Goal: Information Seeking & Learning: Learn about a topic

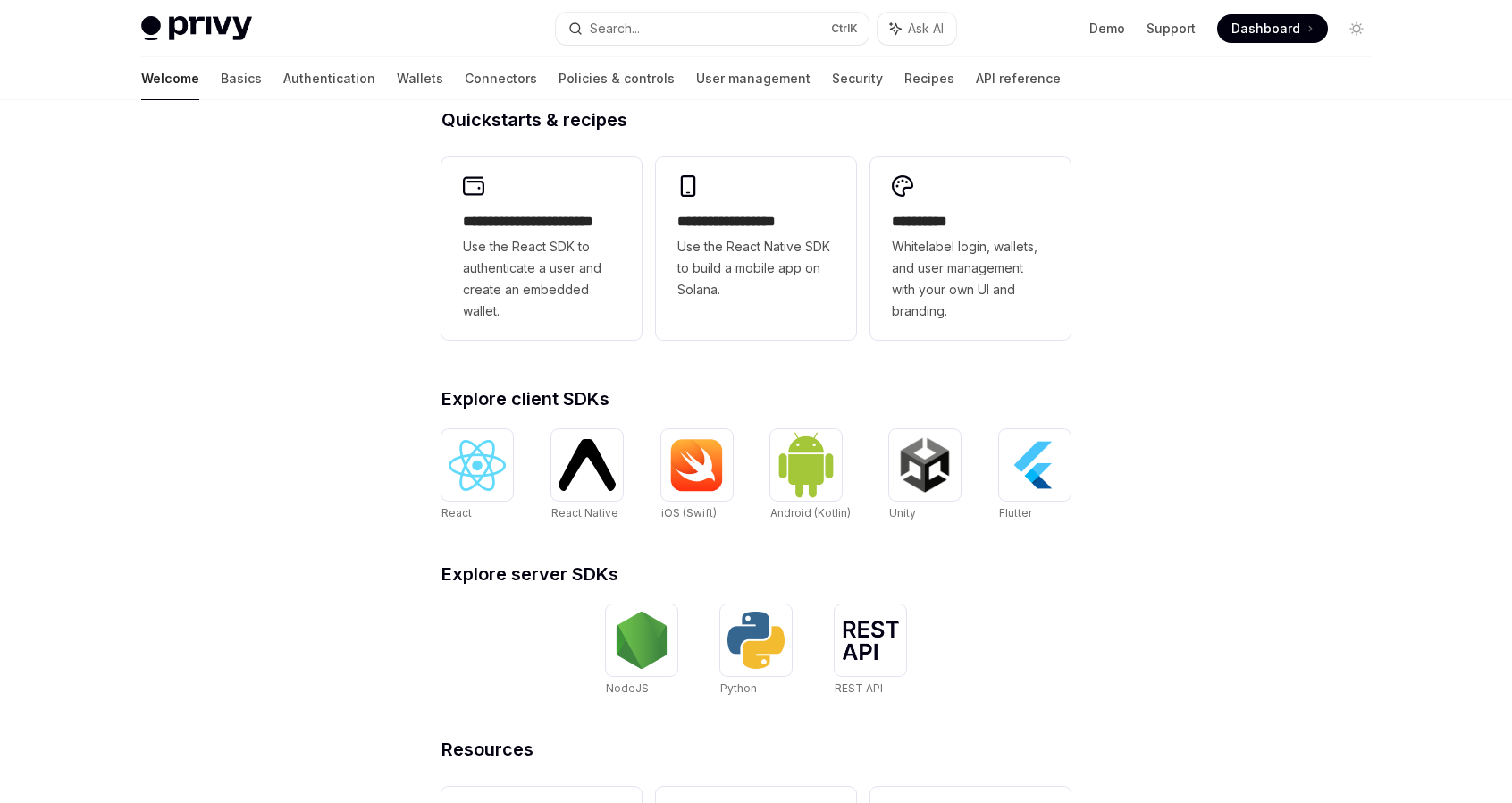
scroll to position [430, 0]
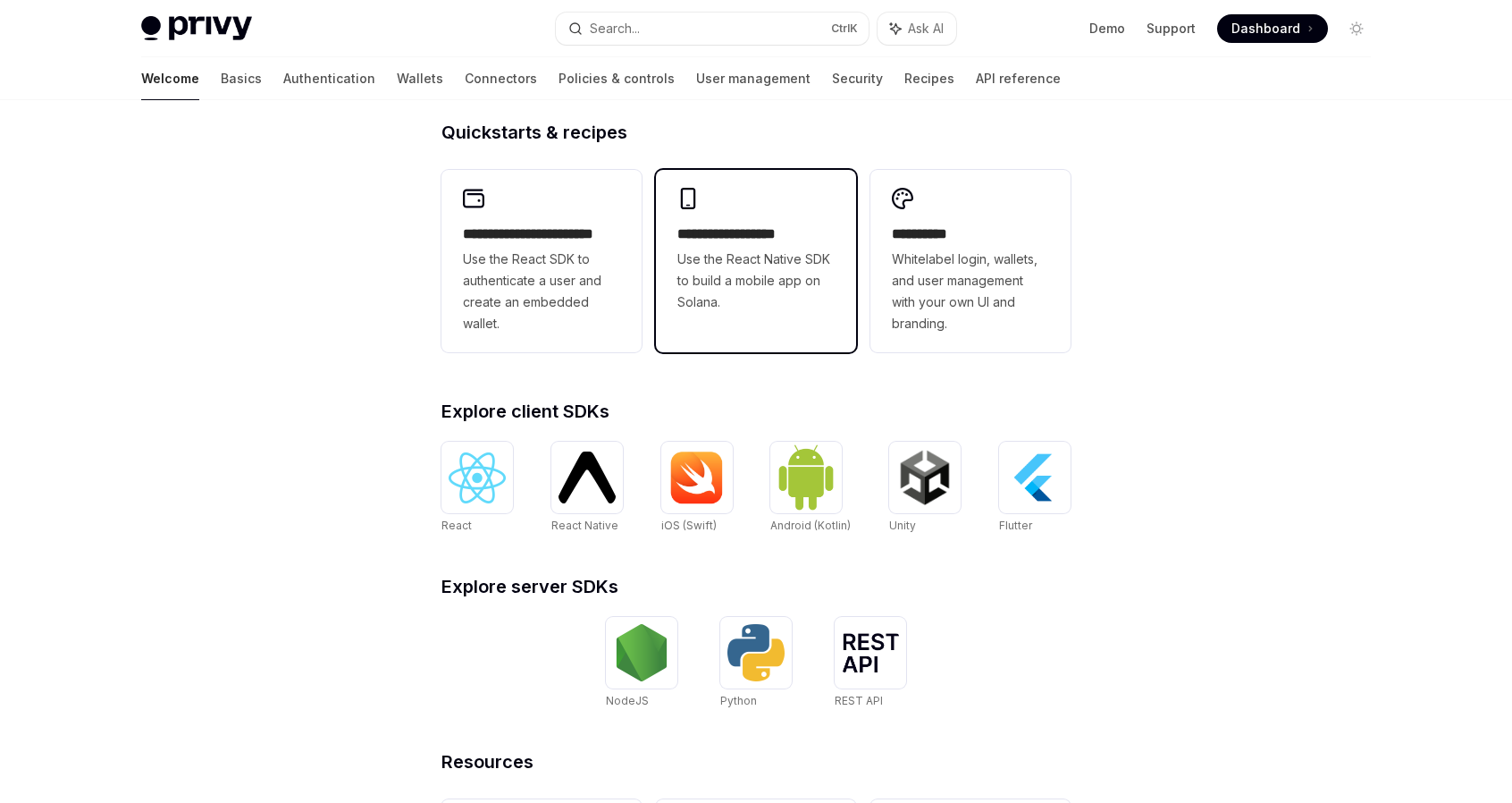
click at [767, 283] on span "Use the React Native SDK to build a mobile app on Solana." at bounding box center [756, 280] width 157 height 65
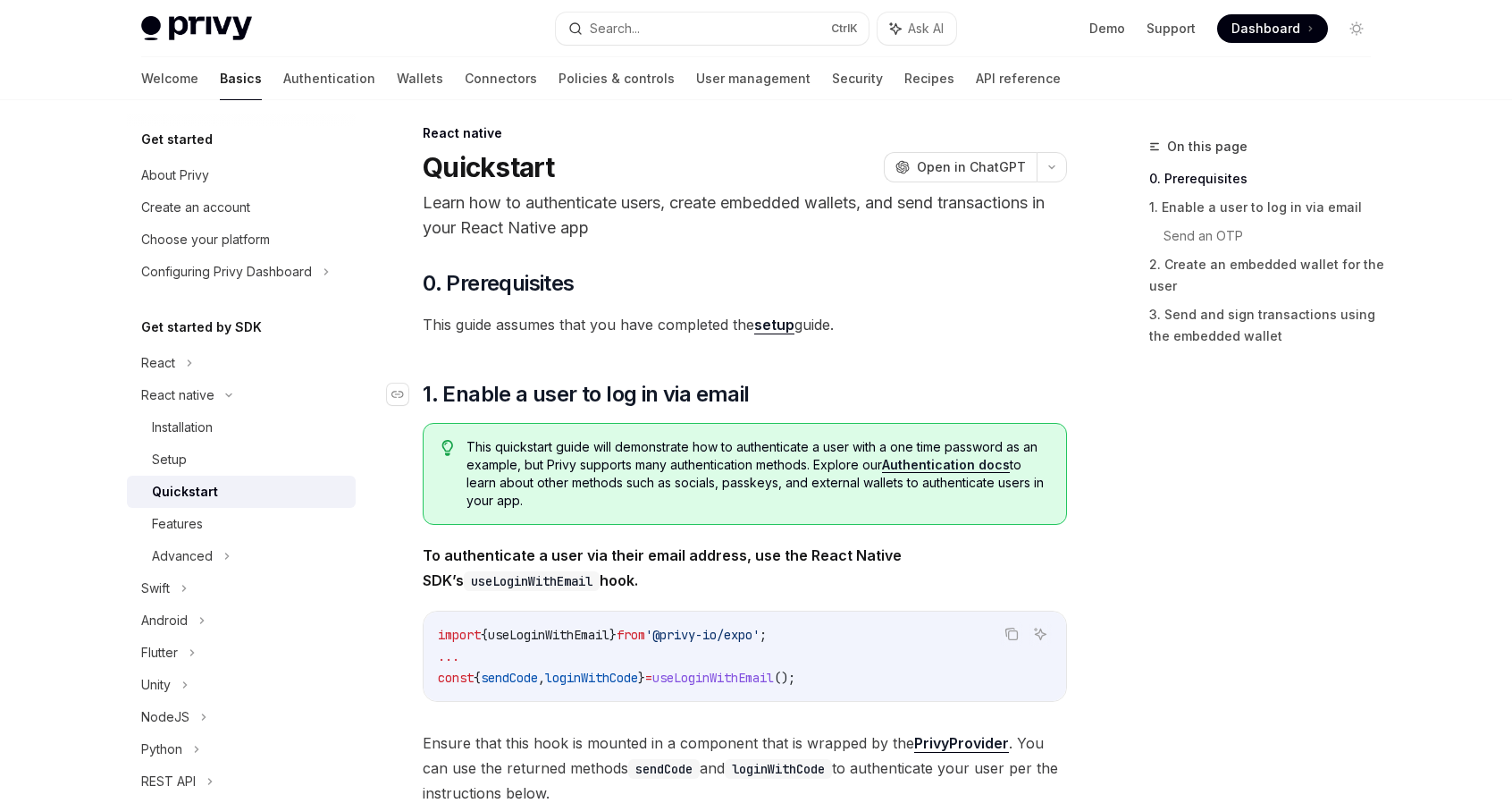
scroll to position [268, 0]
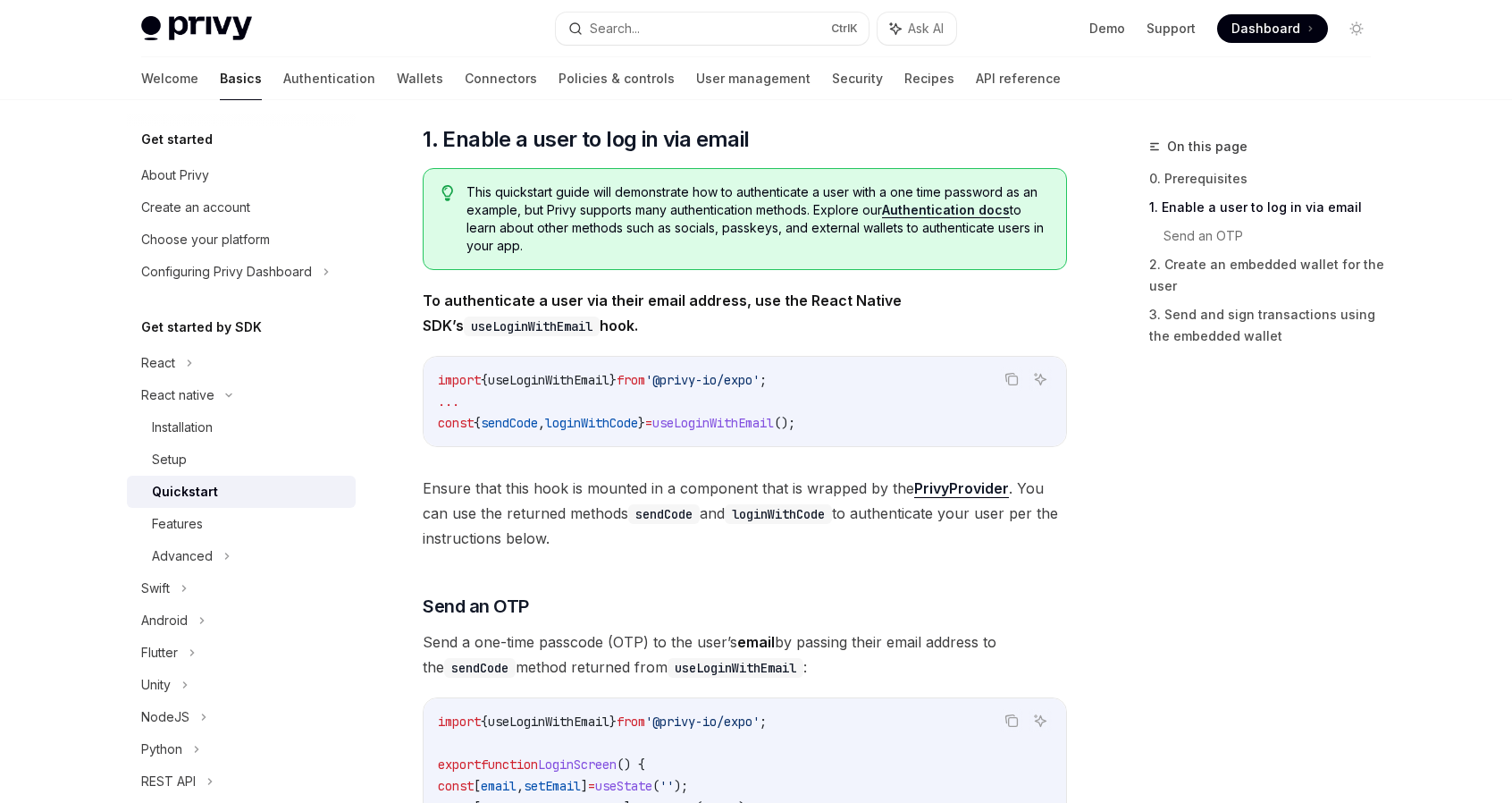
click at [1273, 22] on span "Dashboard" at bounding box center [1265, 28] width 69 height 18
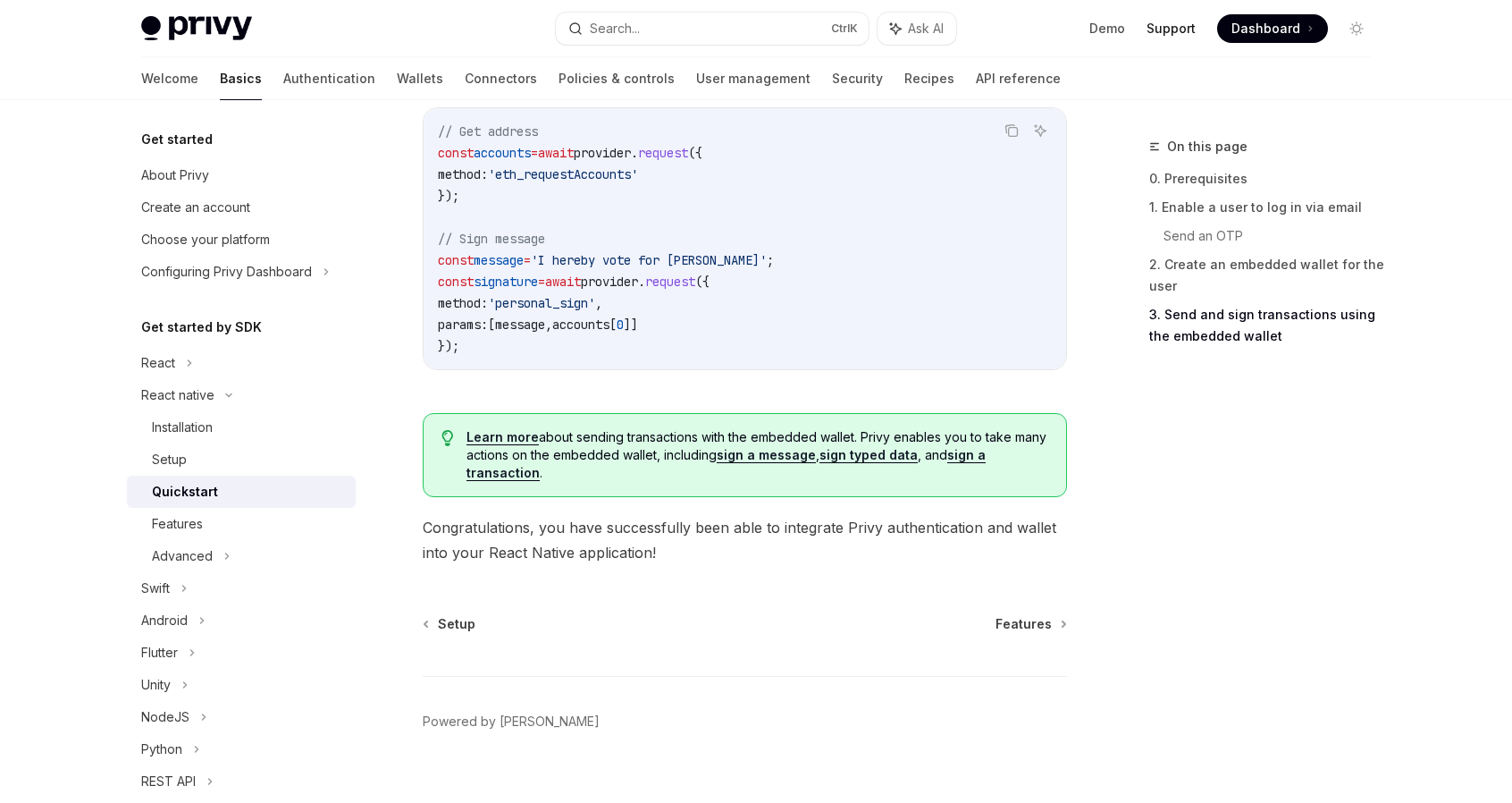
scroll to position [2689, 0]
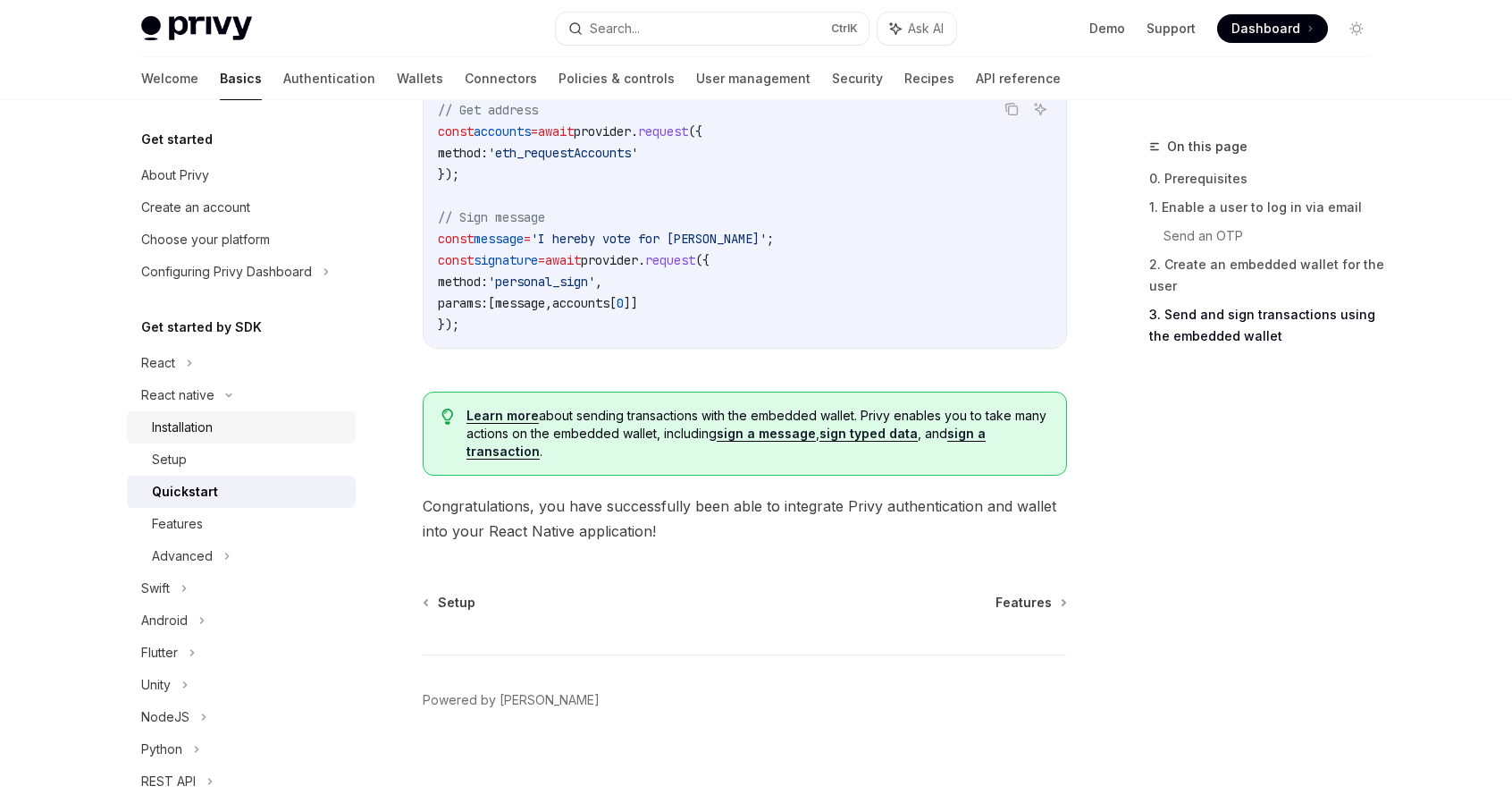
click at [209, 430] on div "Installation" at bounding box center [181, 428] width 61 height 21
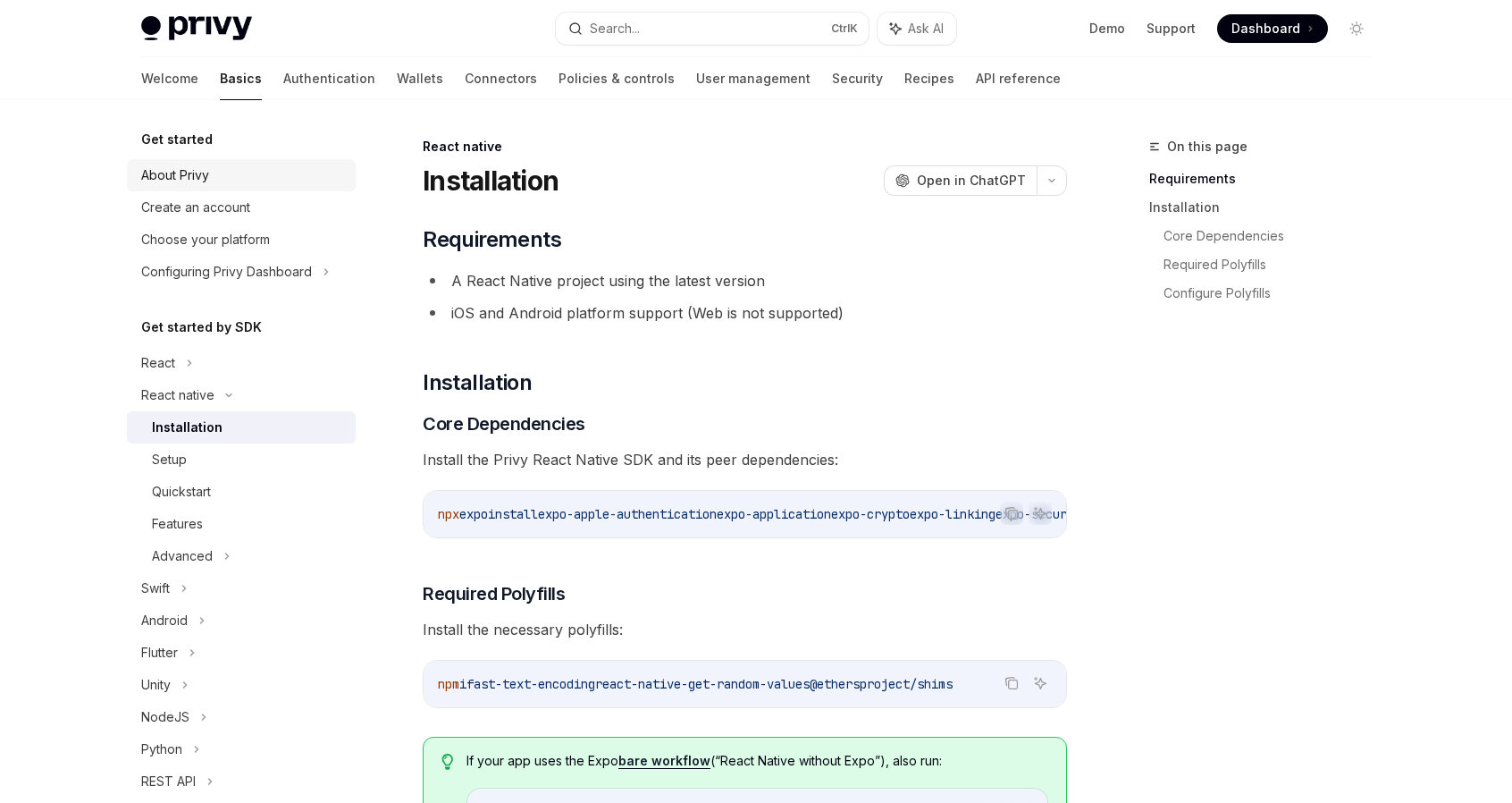
click at [194, 171] on div "About Privy" at bounding box center [175, 175] width 68 height 21
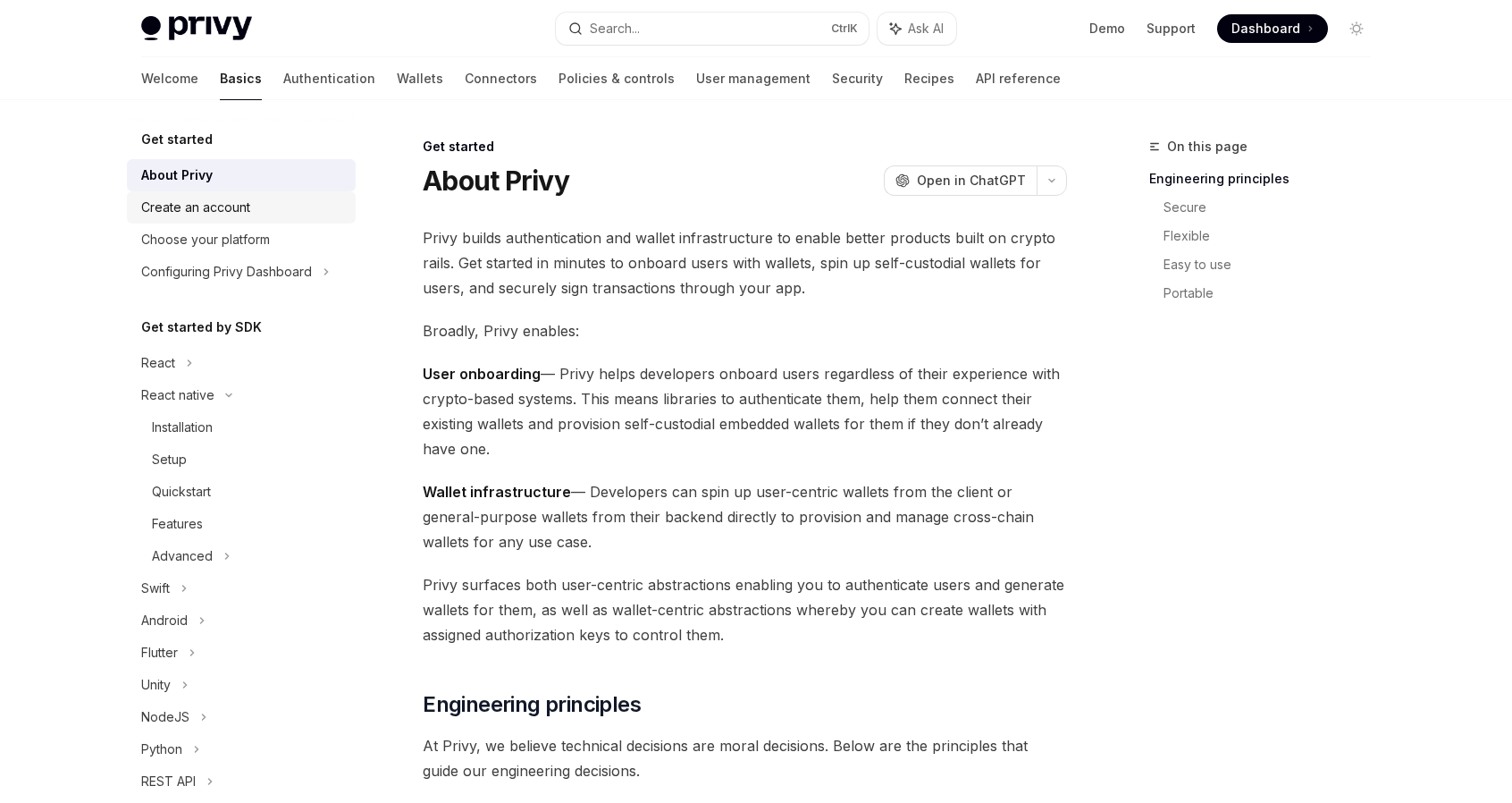
click at [210, 201] on div "Create an account" at bounding box center [195, 208] width 109 height 21
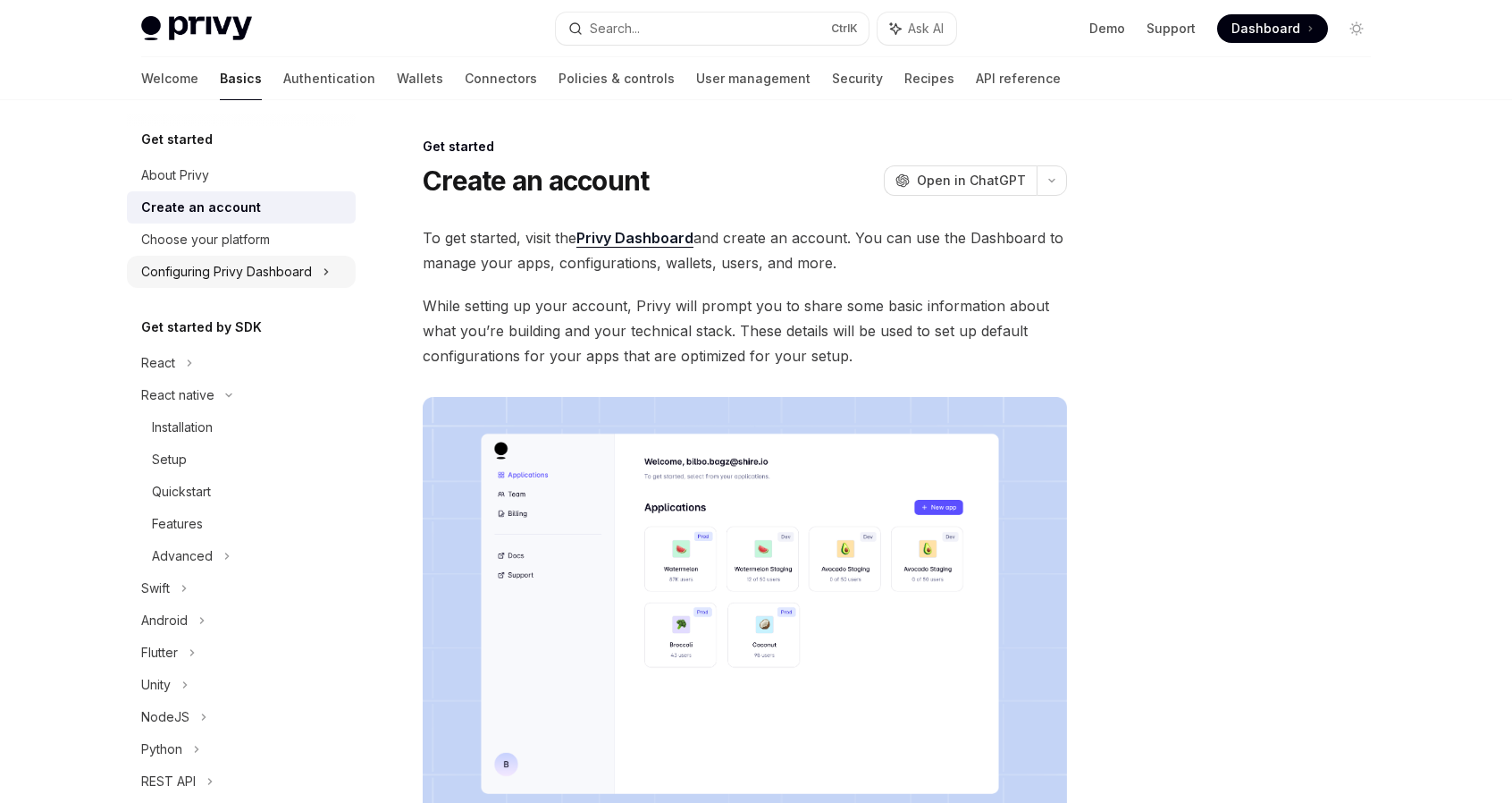
click at [242, 264] on div "Configuring Privy Dashboard" at bounding box center [226, 271] width 171 height 21
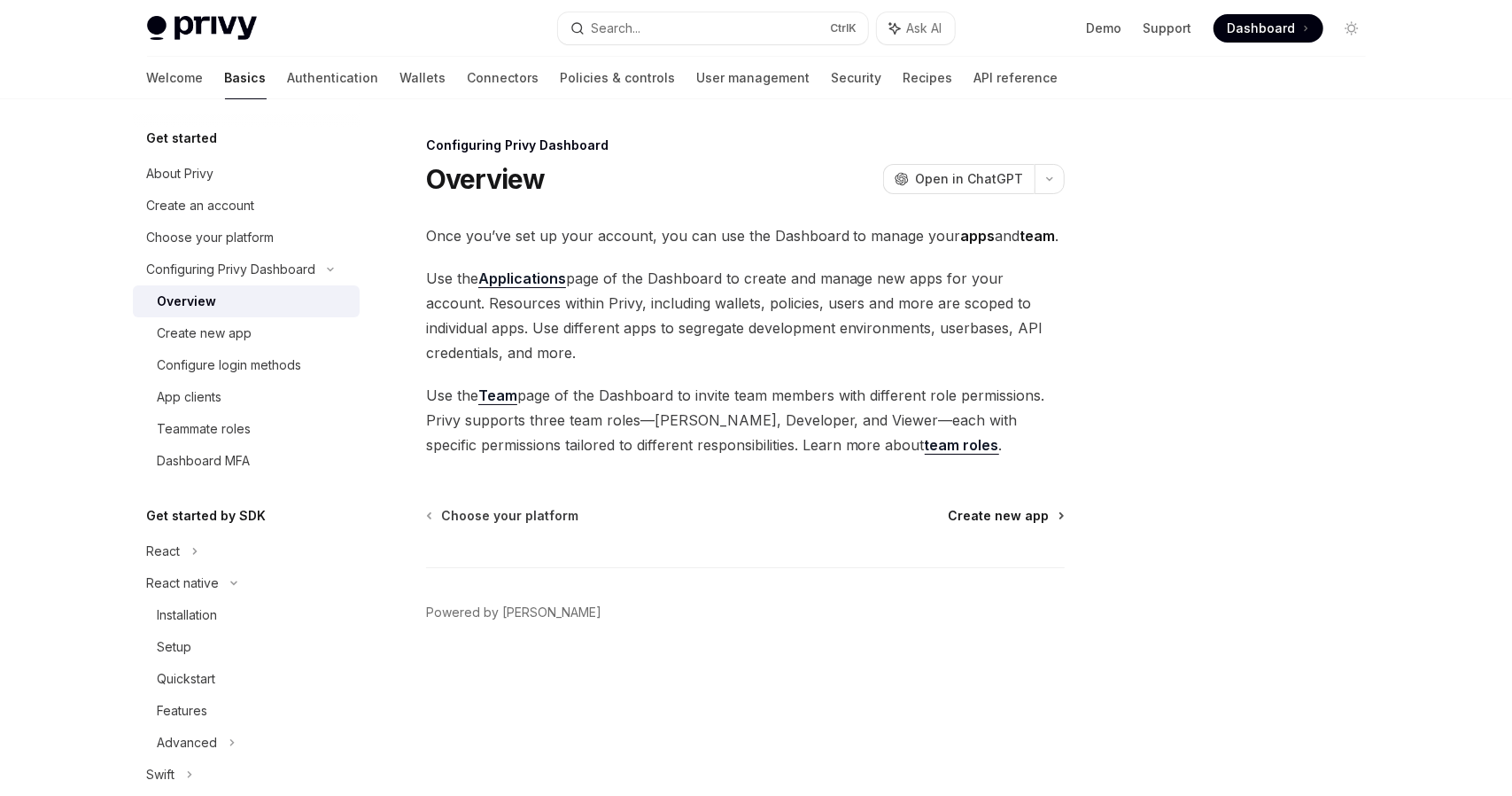
click at [999, 513] on span "Create new app" at bounding box center [999, 516] width 101 height 18
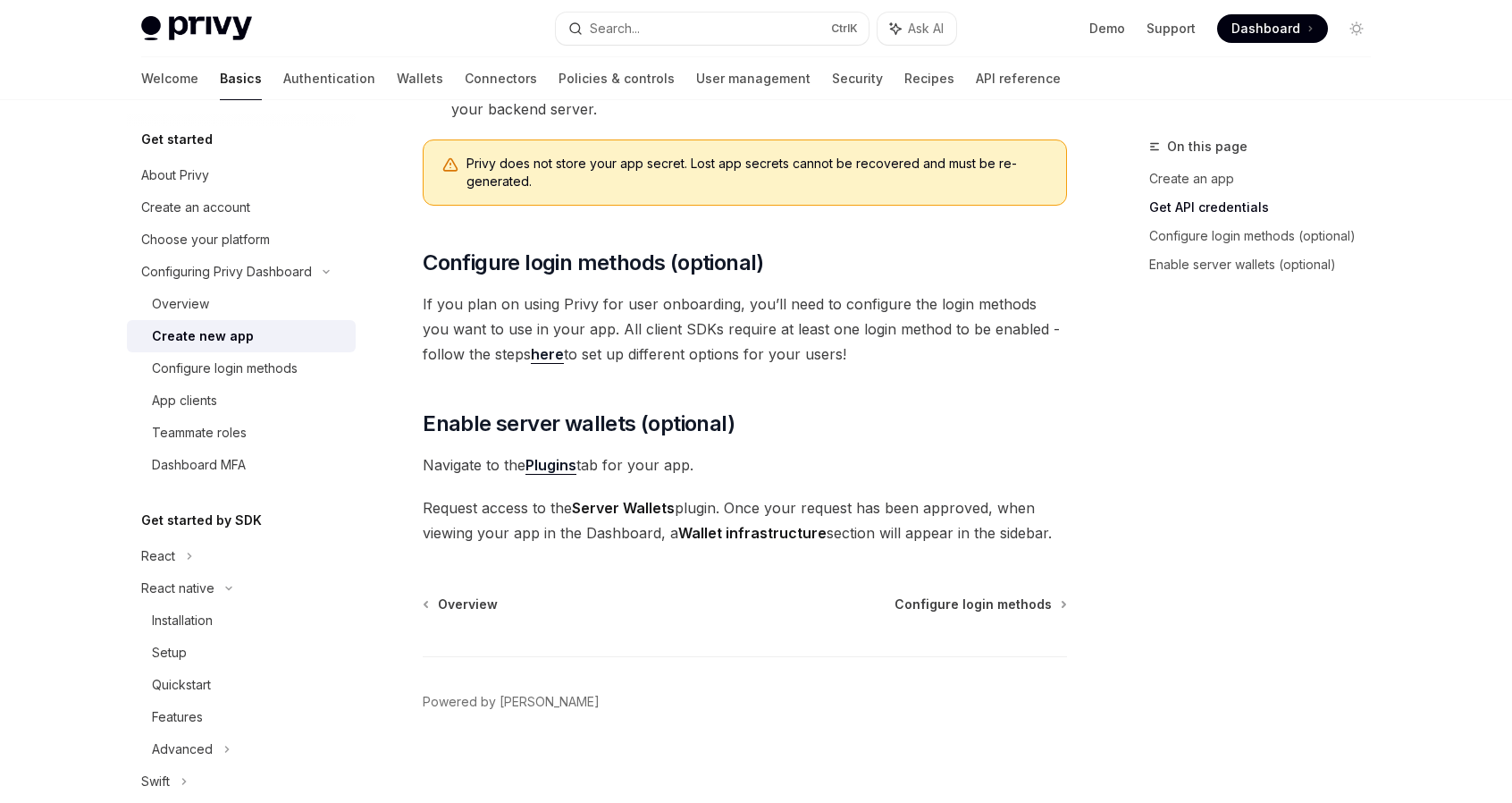
scroll to position [634, 0]
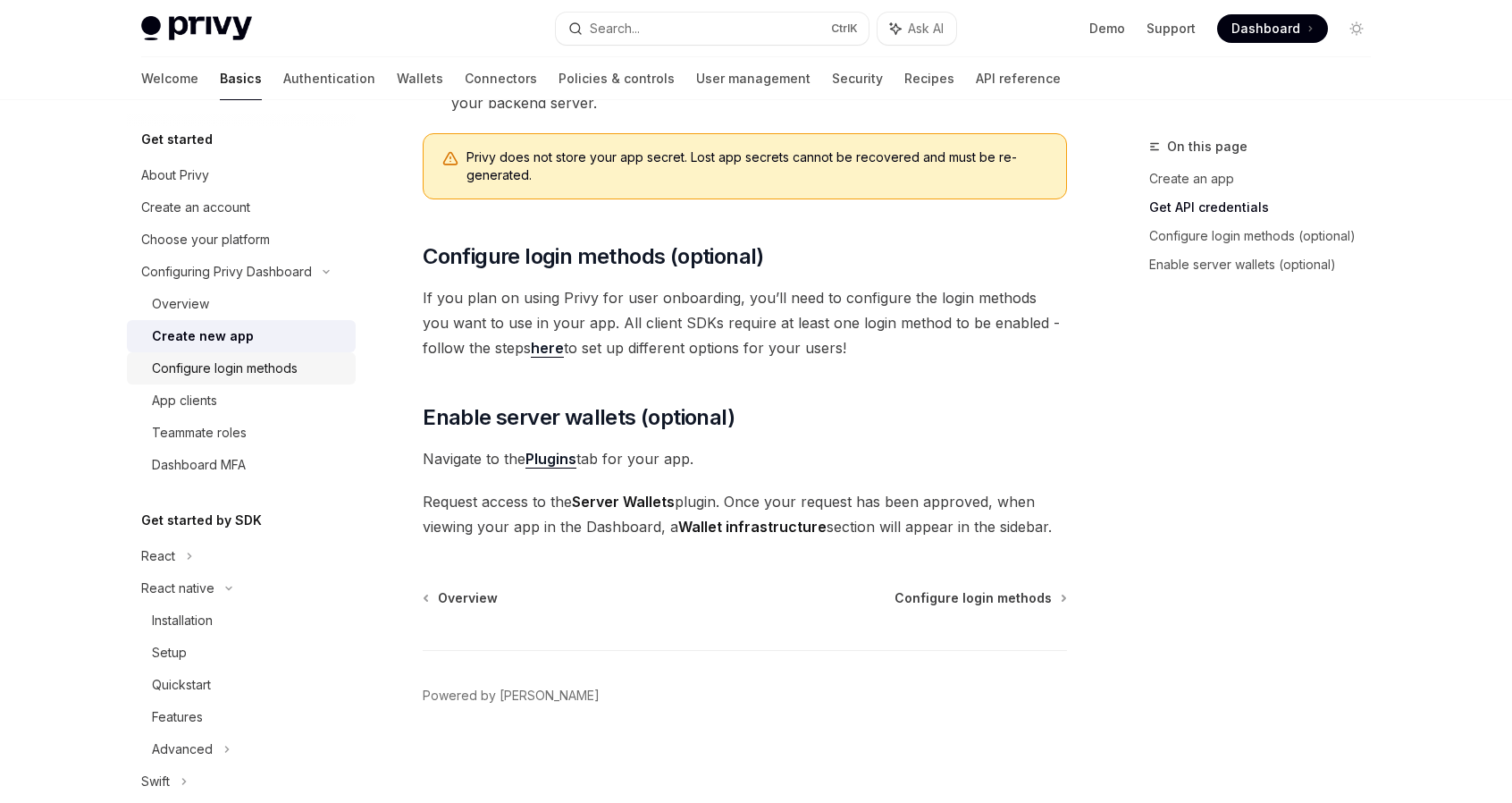
click at [243, 364] on div "Configure login methods" at bounding box center [224, 369] width 146 height 21
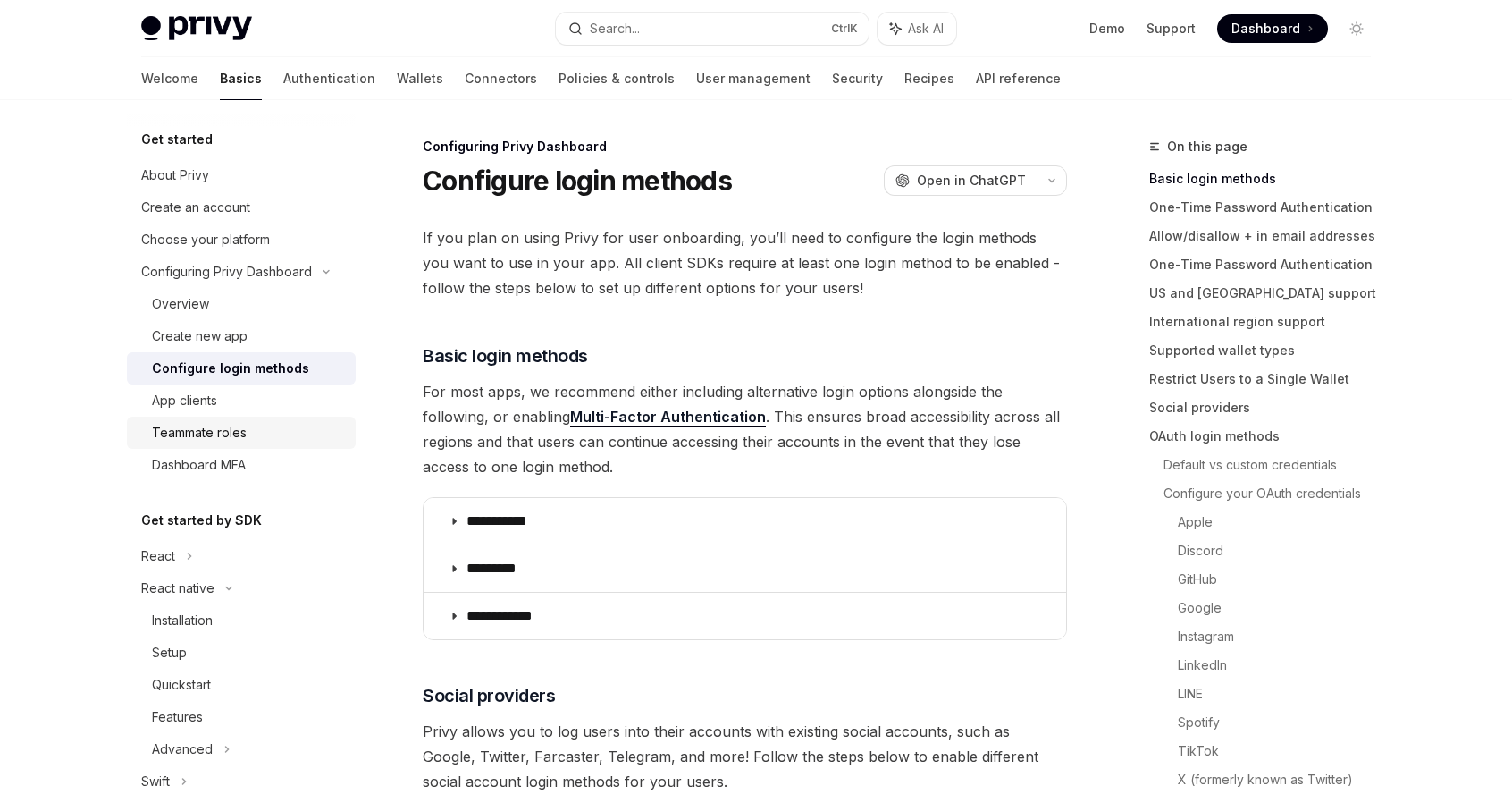
scroll to position [179, 0]
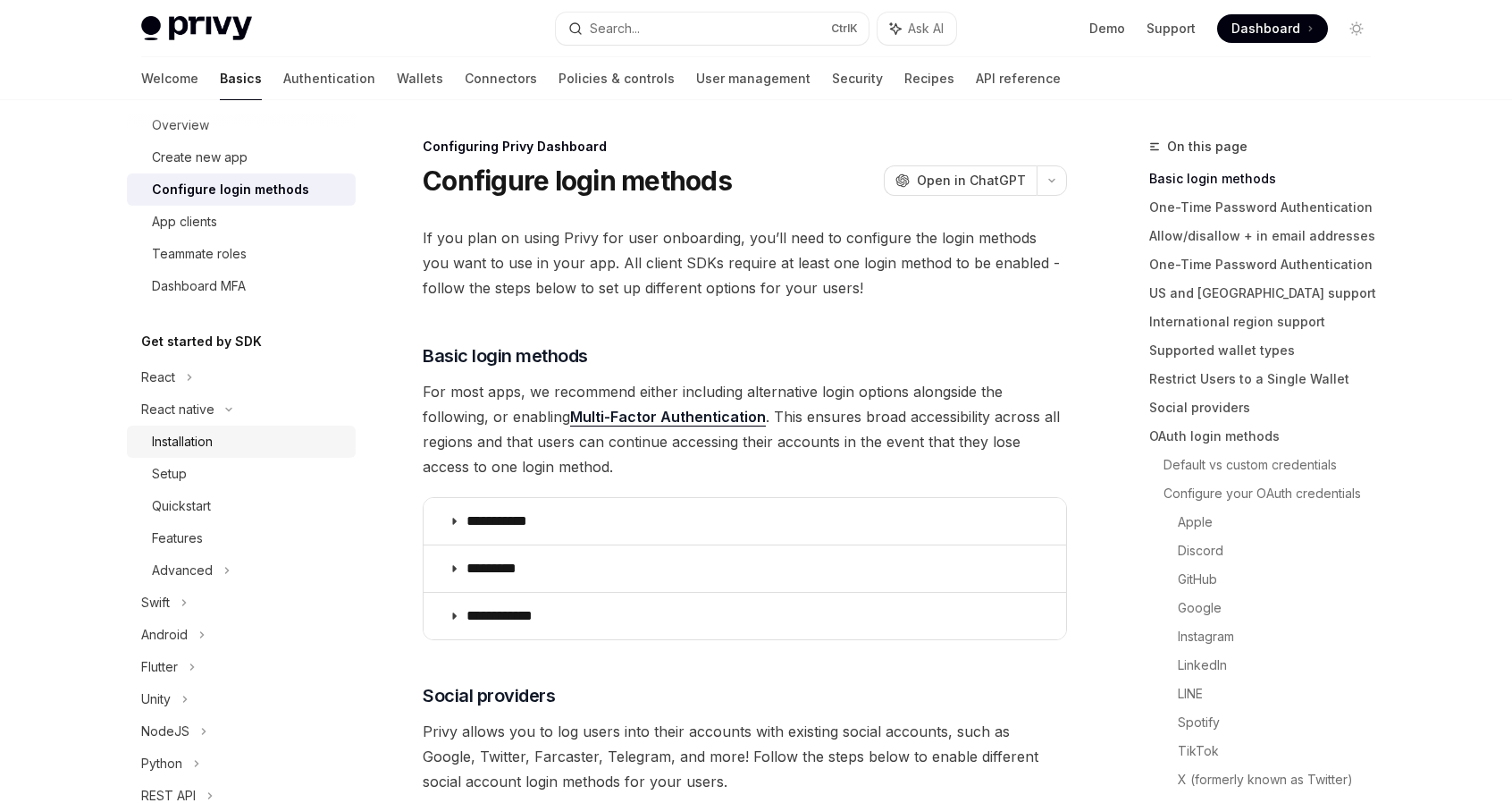
click at [222, 439] on div "Installation" at bounding box center [248, 441] width 193 height 21
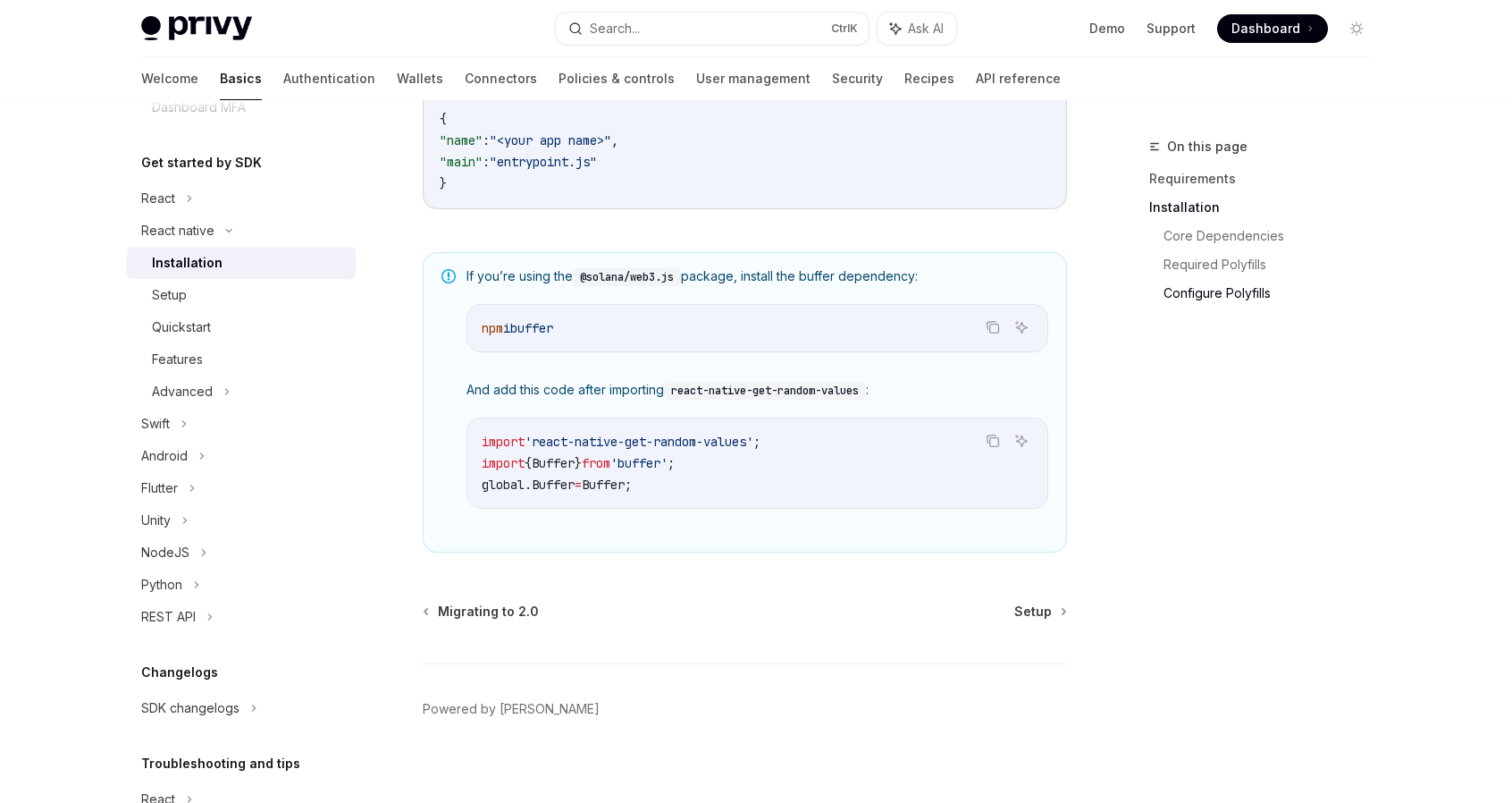
scroll to position [1236, 0]
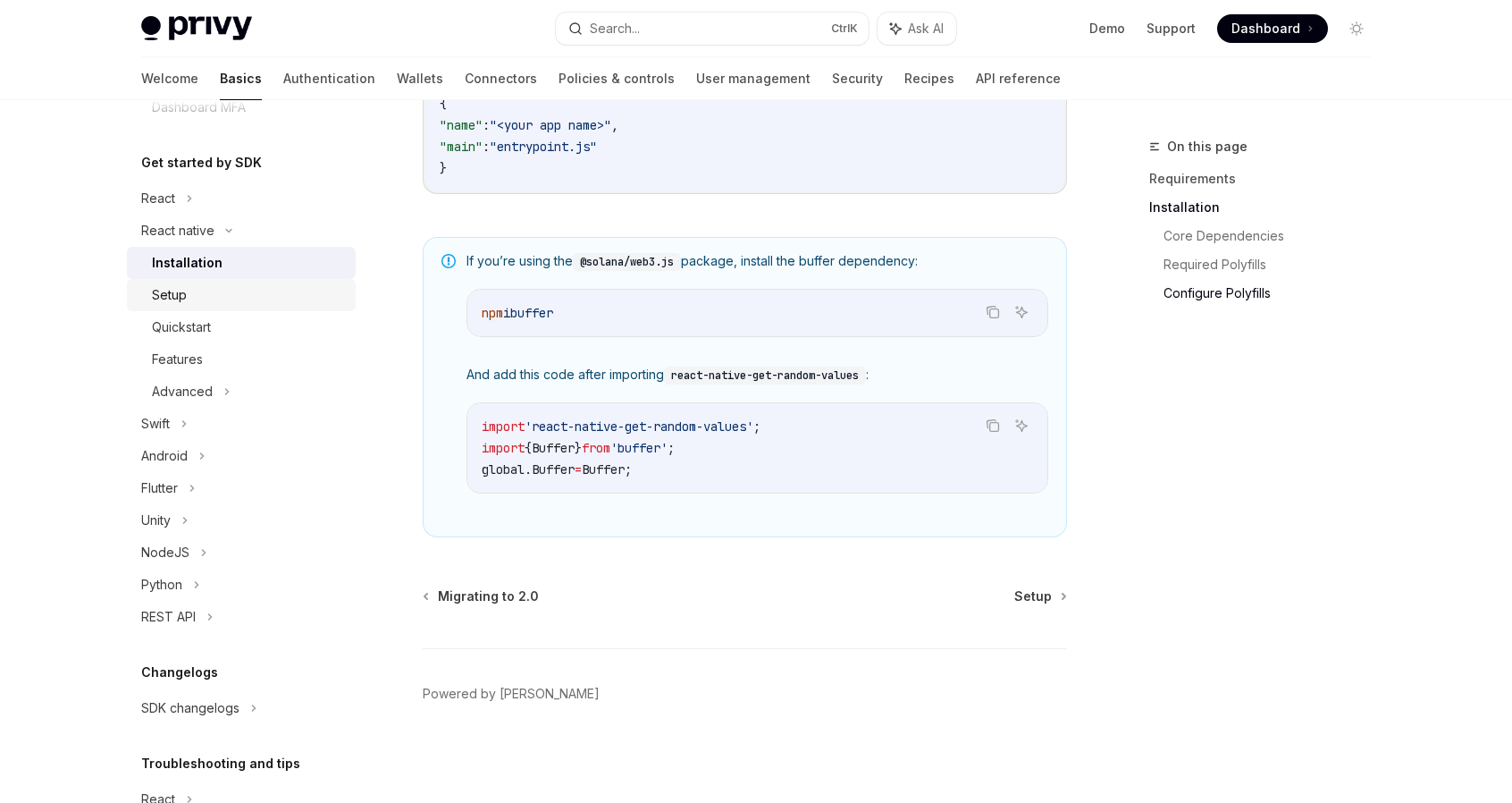
click at [212, 306] on link "Setup" at bounding box center [241, 294] width 229 height 32
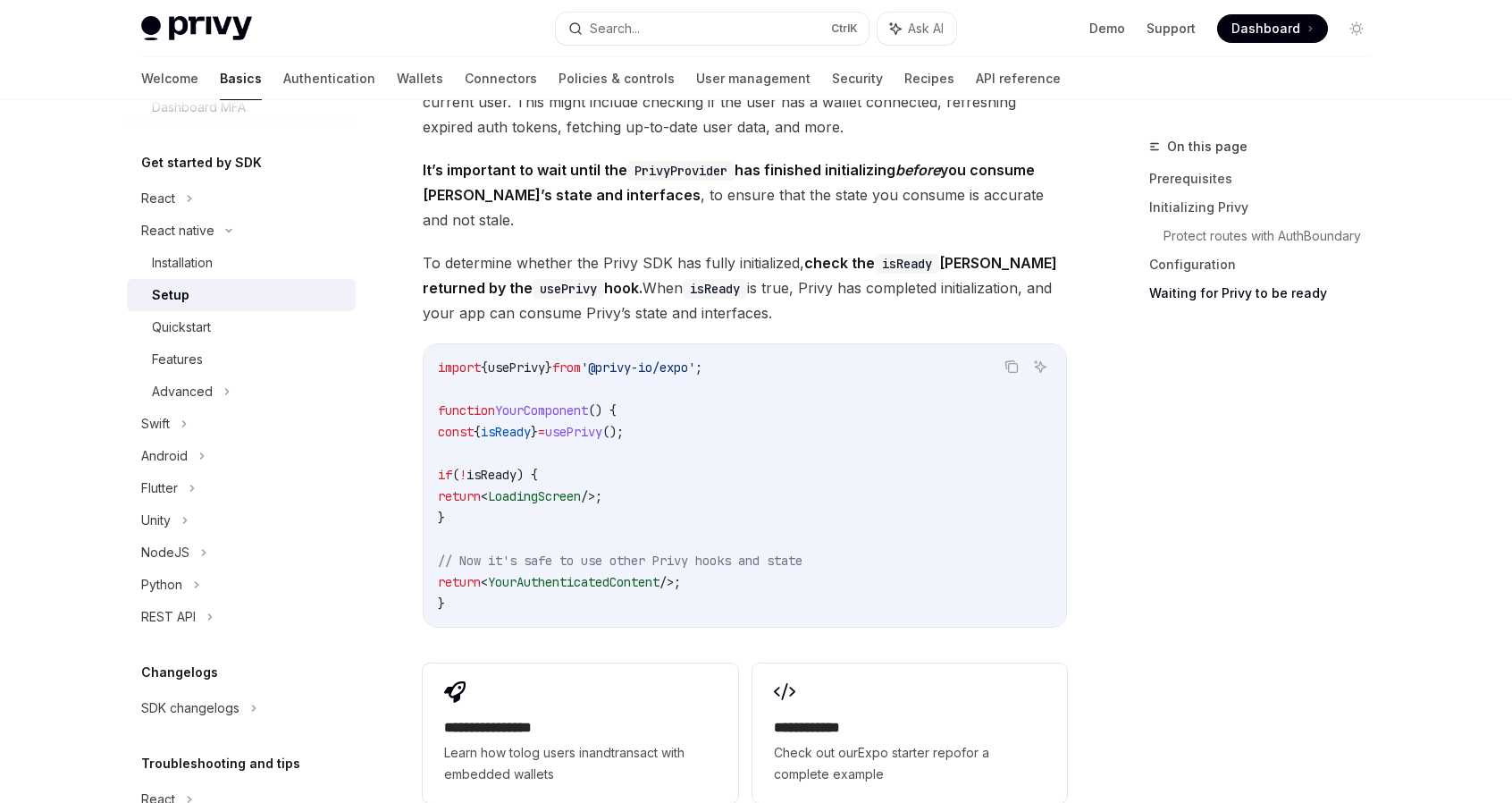
scroll to position [1559, 0]
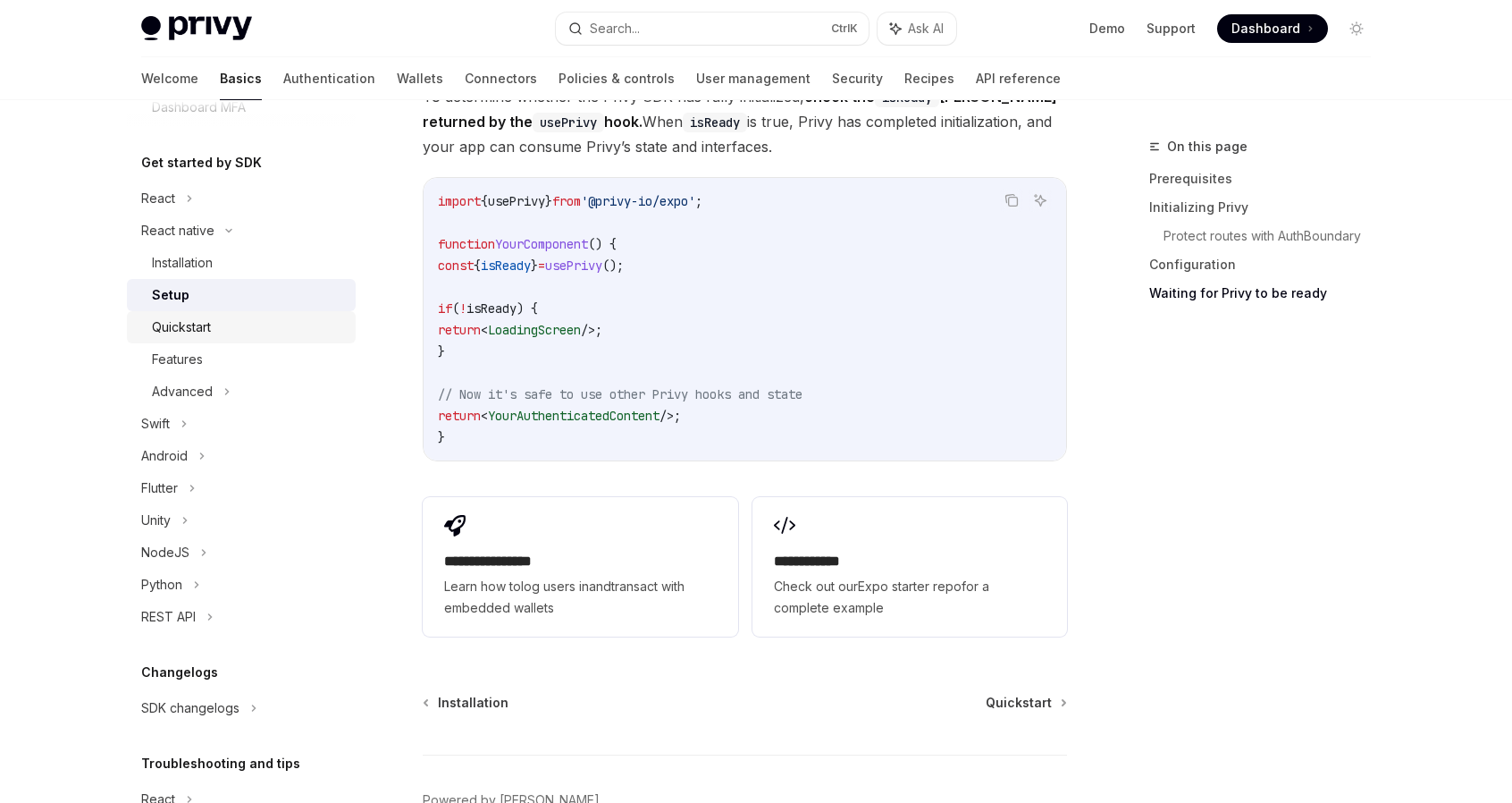
click at [178, 333] on div "Quickstart" at bounding box center [180, 327] width 59 height 21
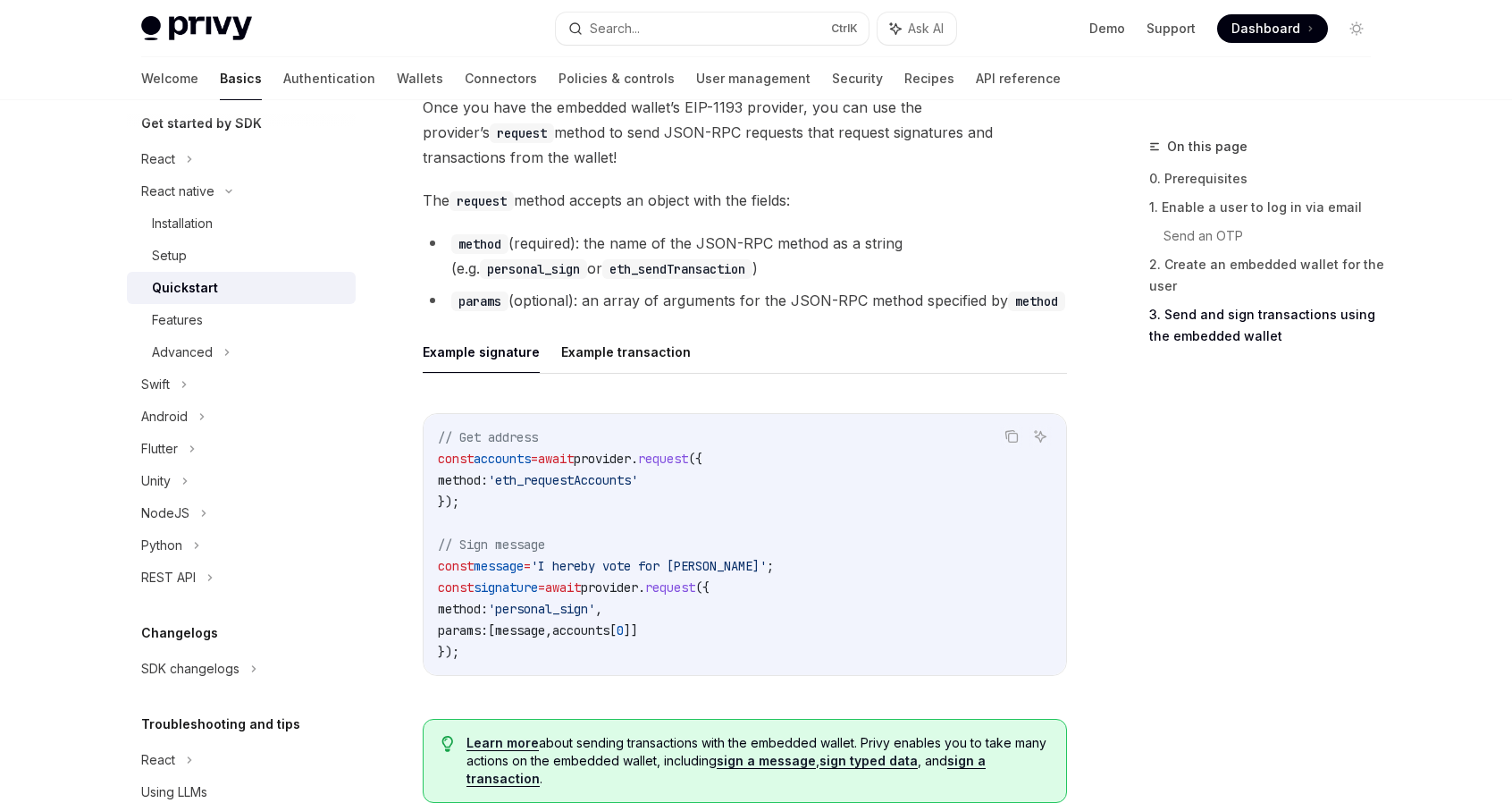
scroll to position [2689, 0]
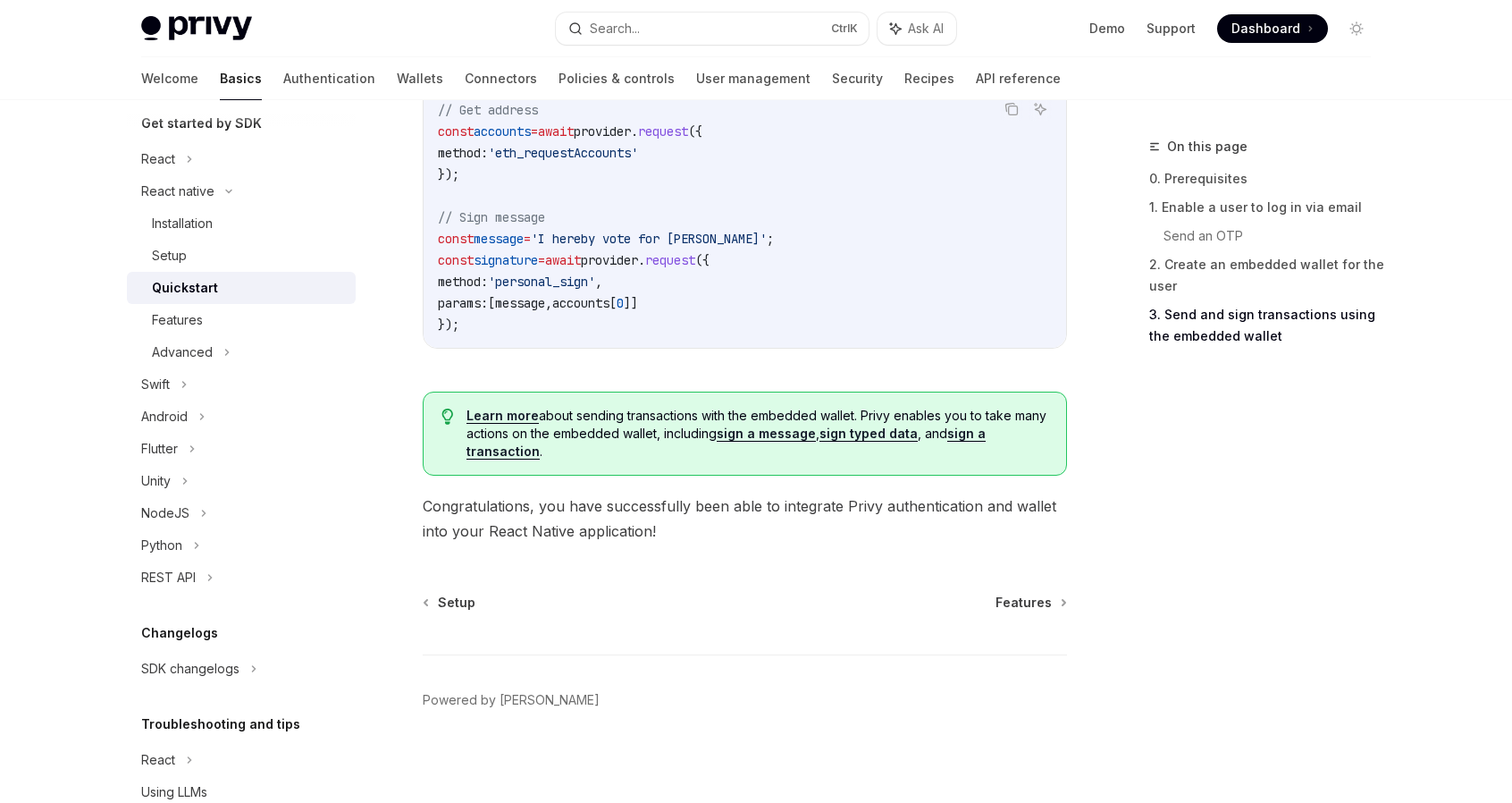
click at [1118, 37] on ul "Demo Support Dashboard Dashboard" at bounding box center [1208, 29] width 238 height 29
click at [1109, 25] on link "Demo" at bounding box center [1107, 28] width 36 height 18
click at [160, 567] on div "REST API" at bounding box center [168, 577] width 55 height 21
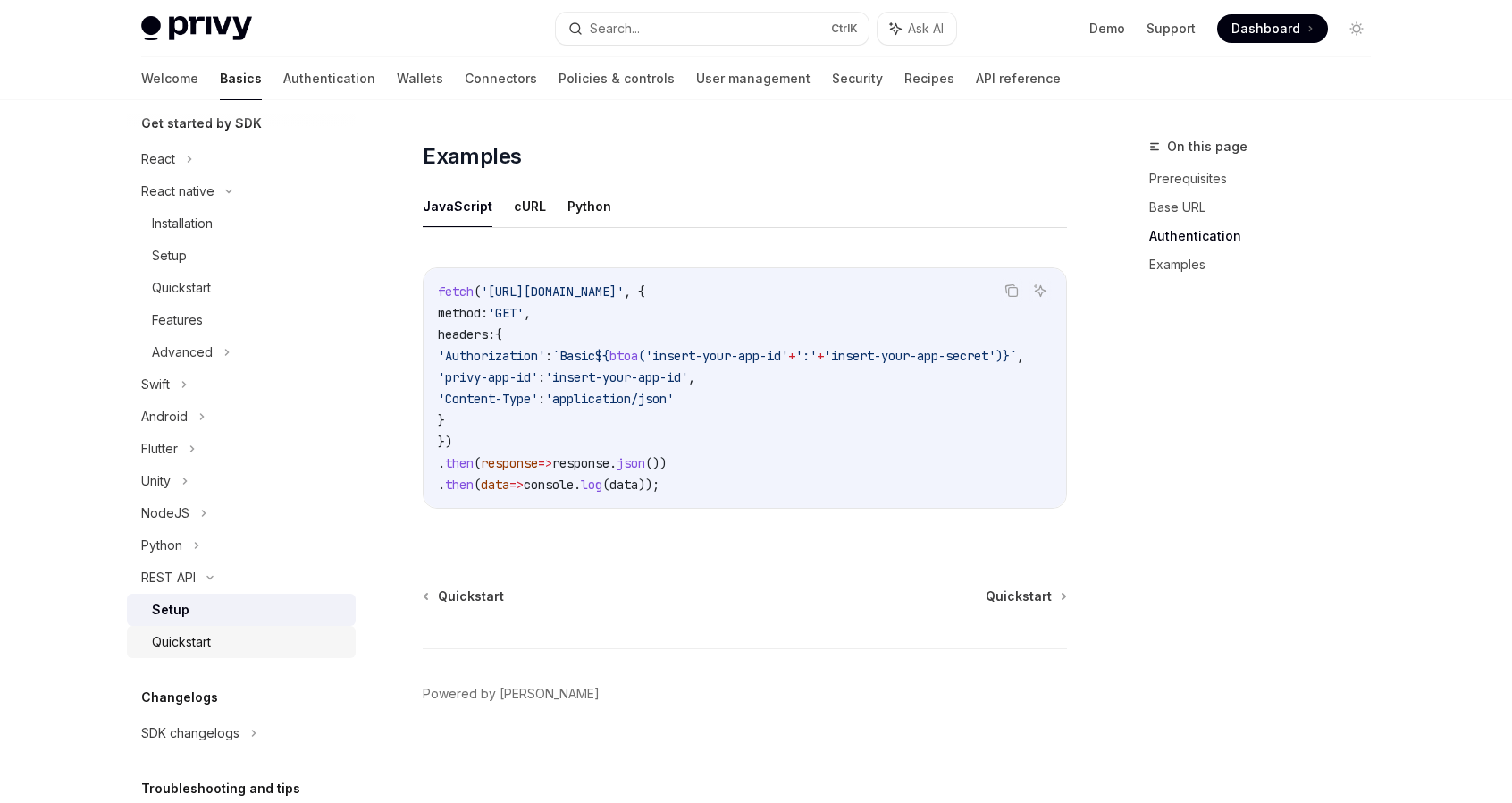
click at [174, 643] on div "Quickstart" at bounding box center [180, 642] width 59 height 21
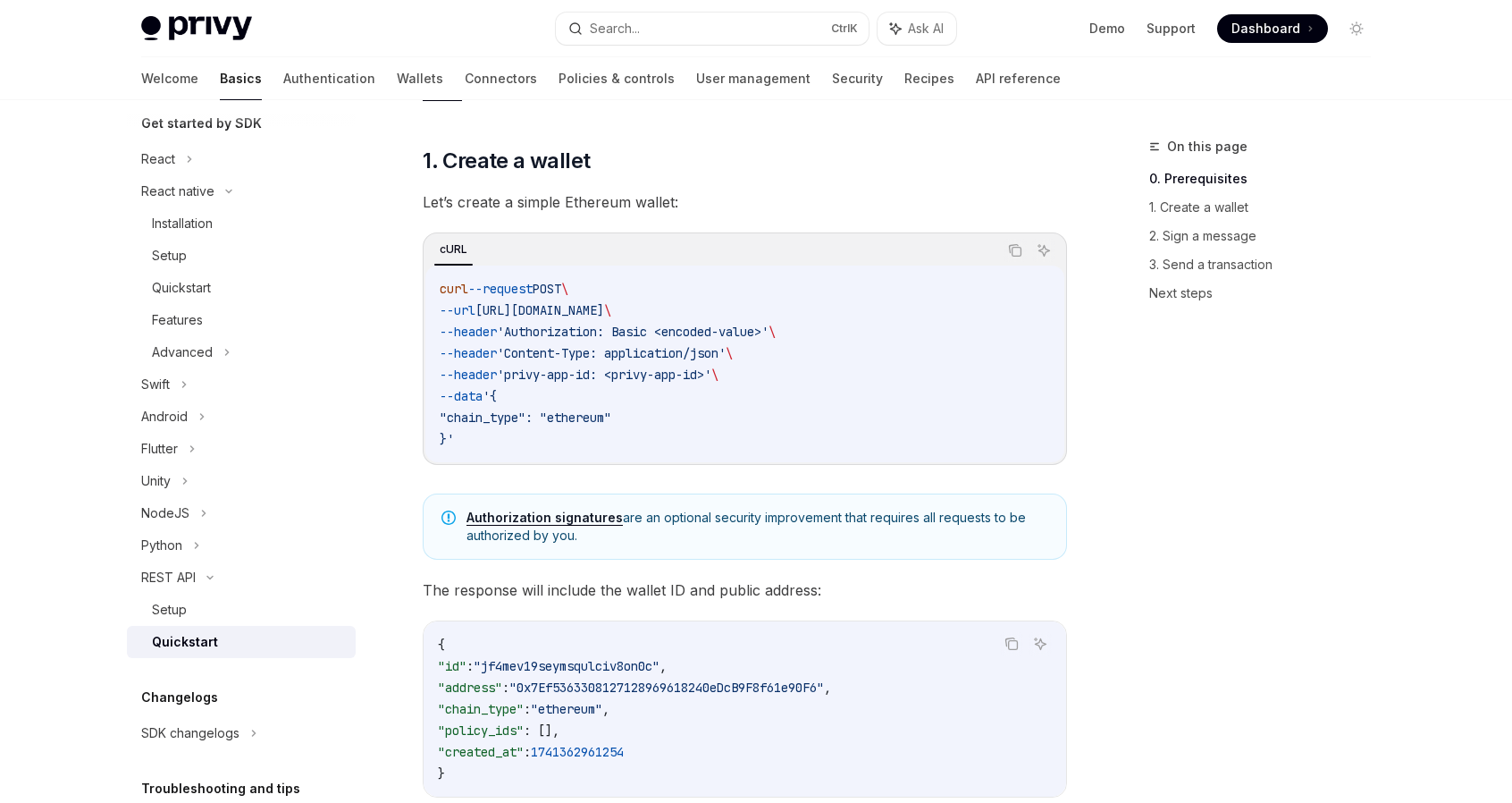
scroll to position [268, 0]
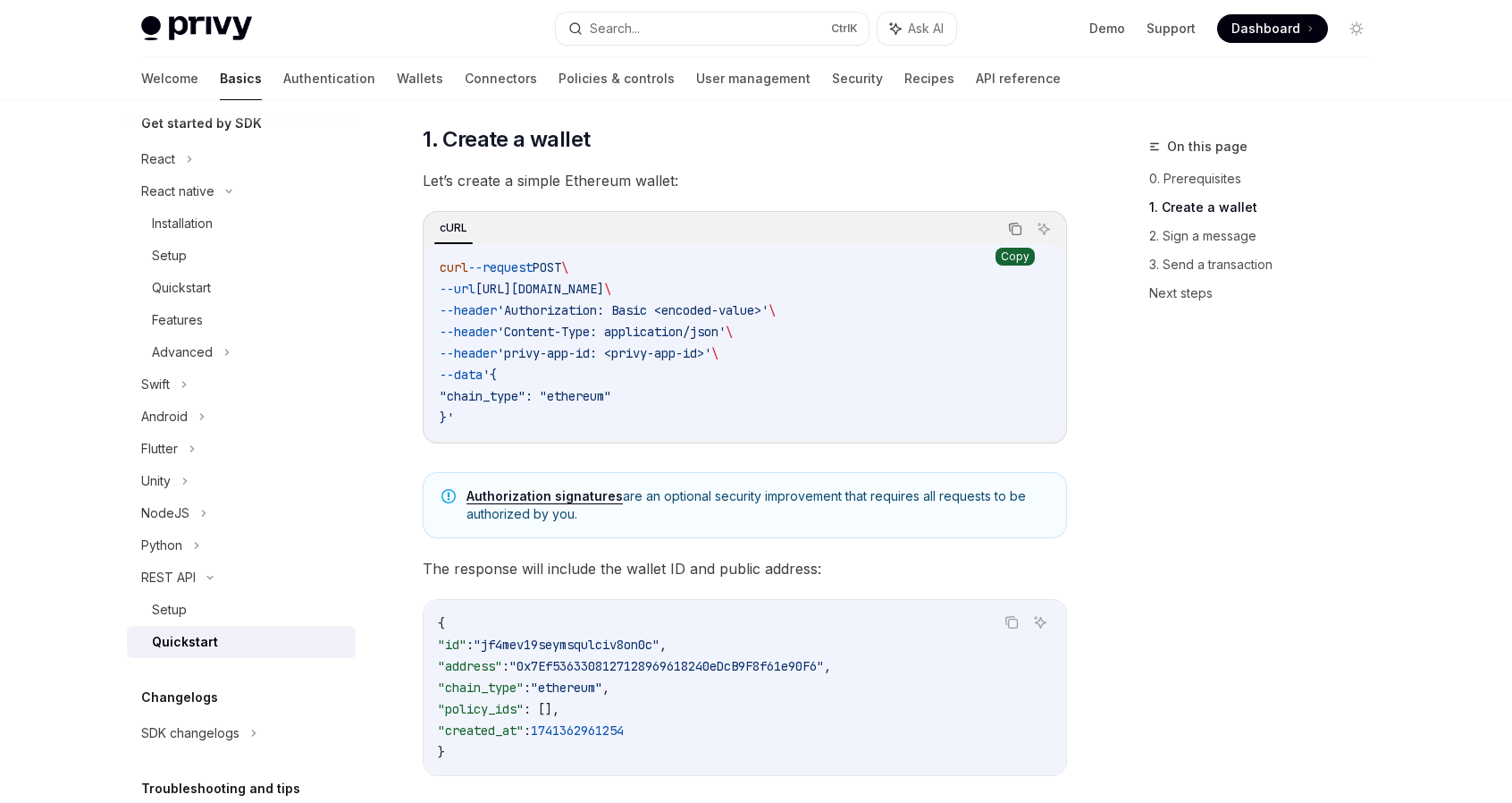
click at [1023, 232] on icon "Copy the contents from the code block" at bounding box center [1015, 229] width 14 height 14
click at [209, 600] on div "Setup" at bounding box center [248, 610] width 193 height 21
type textarea "*"
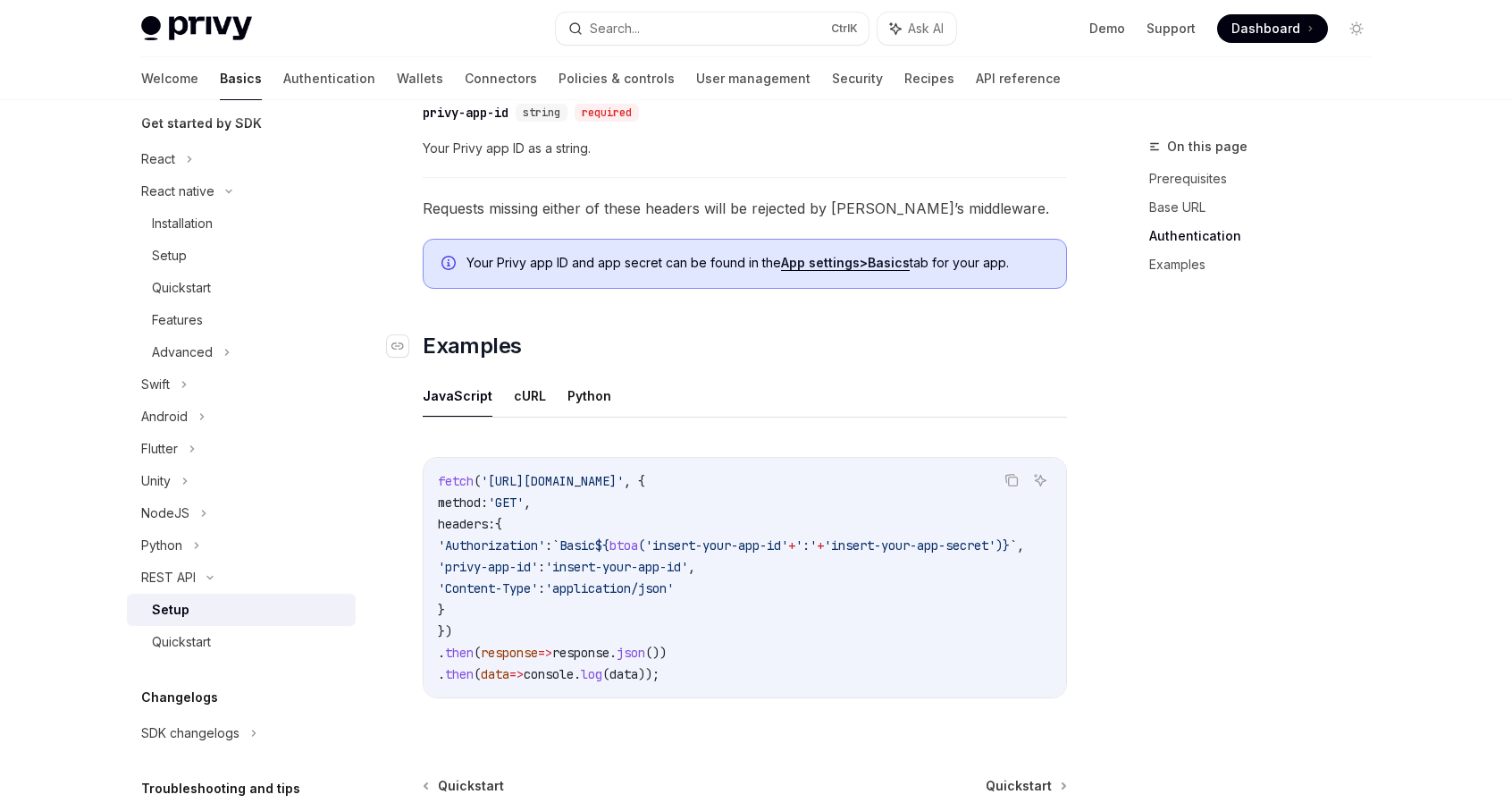
scroll to position [805, 0]
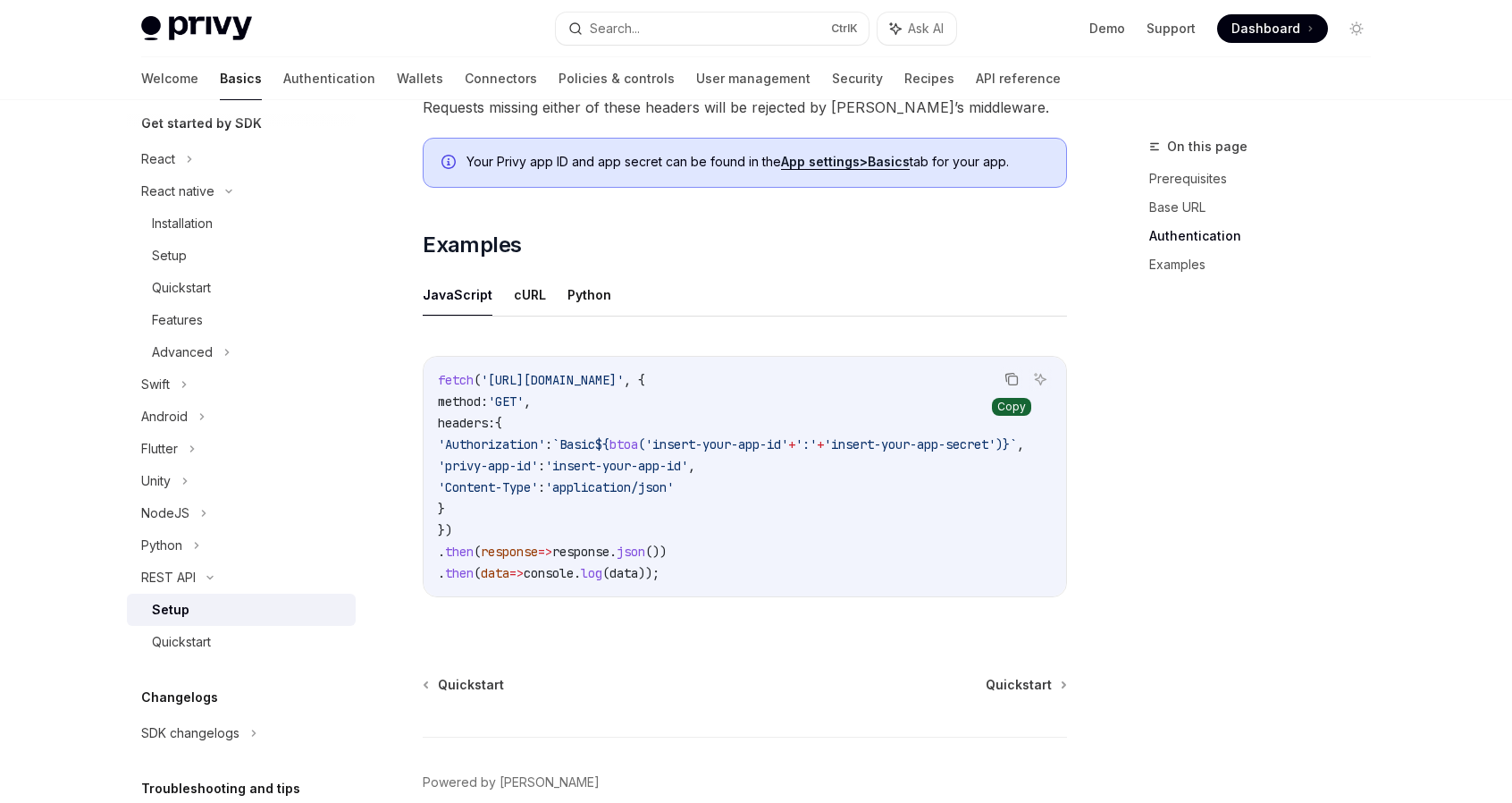
click at [1009, 376] on icon "Copy the contents from the code block" at bounding box center [1013, 380] width 9 height 9
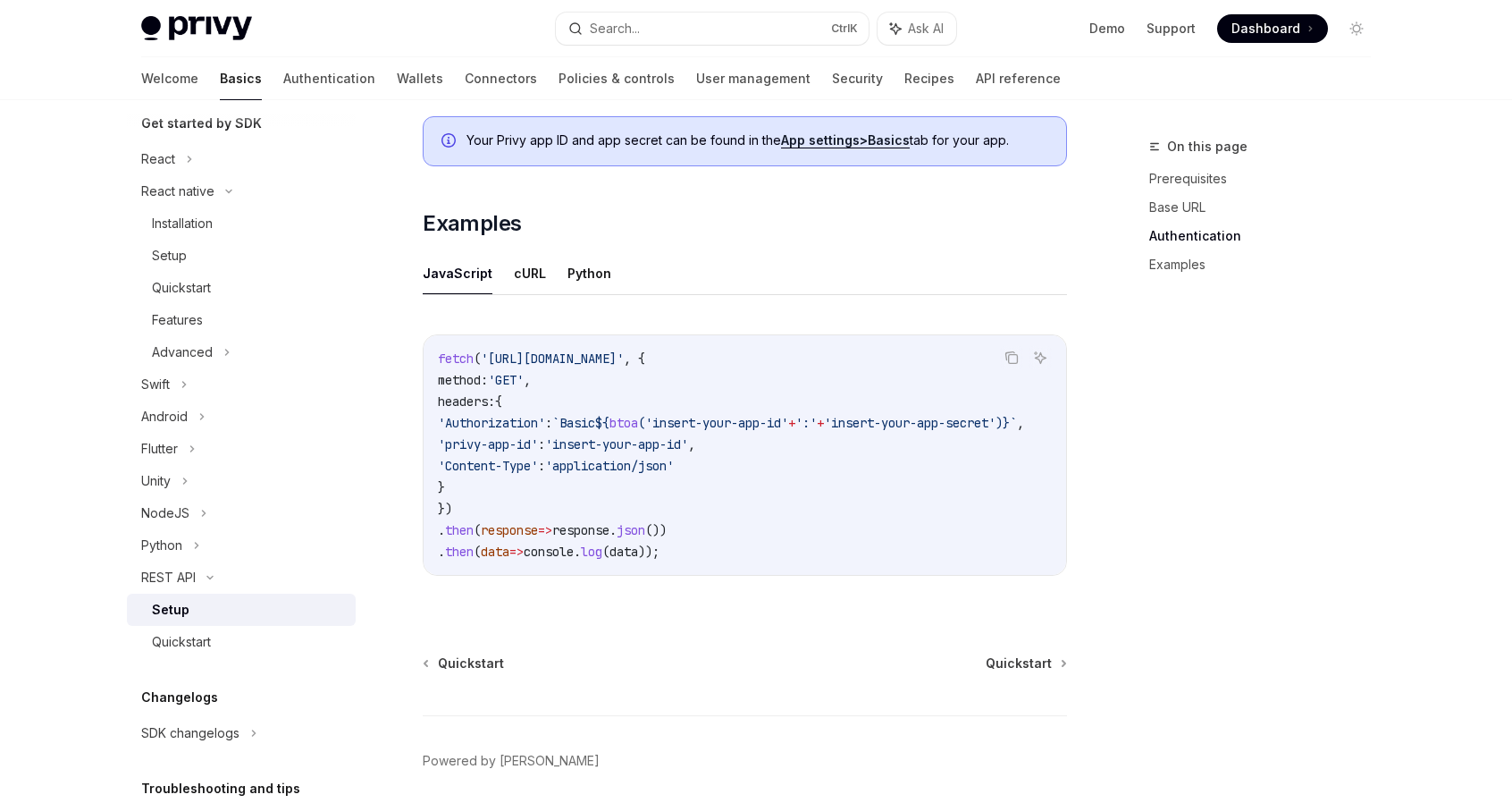
scroll to position [897, 0]
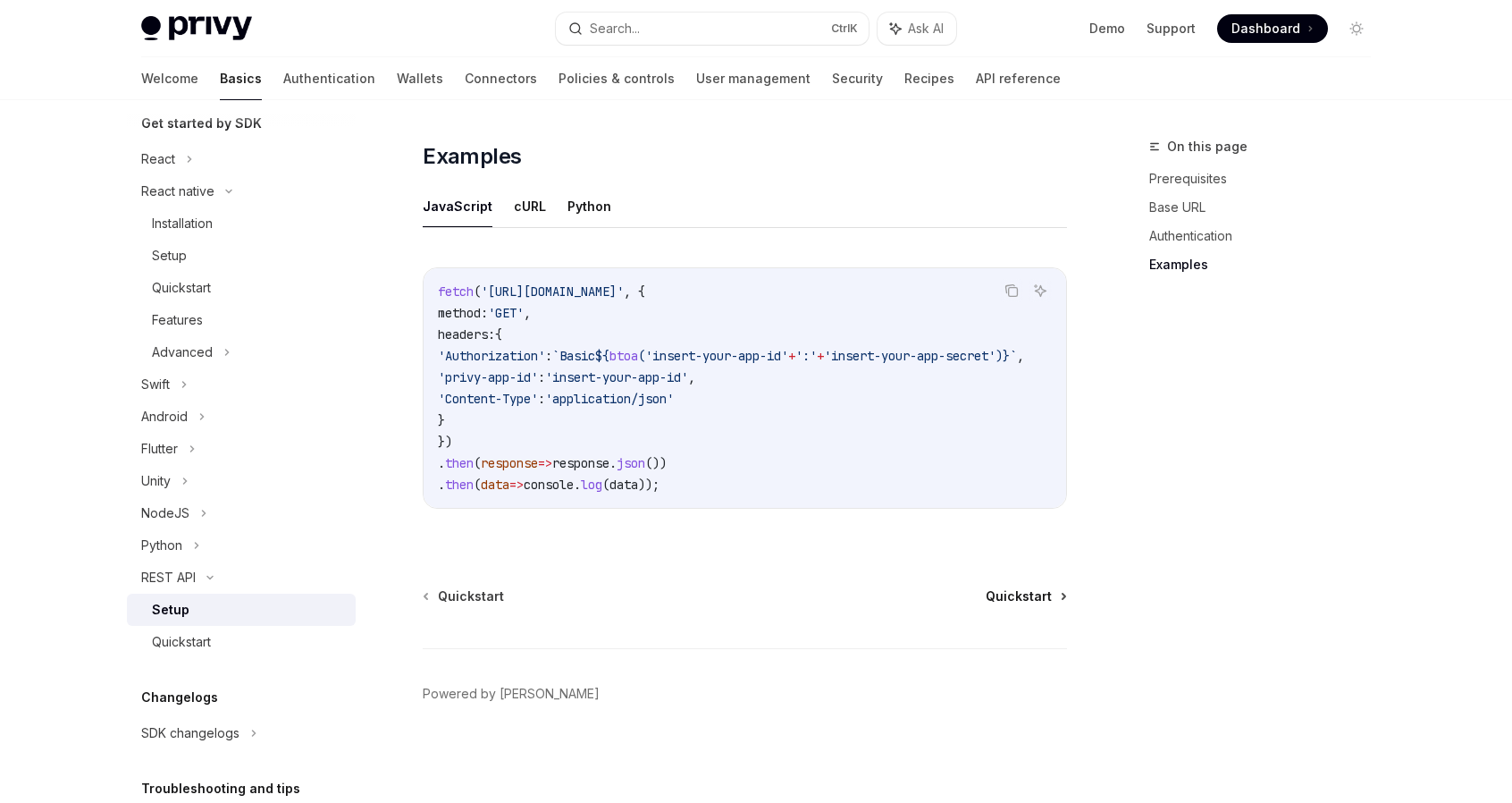
click at [1042, 591] on span "Quickstart" at bounding box center [1019, 596] width 67 height 18
type textarea "*"
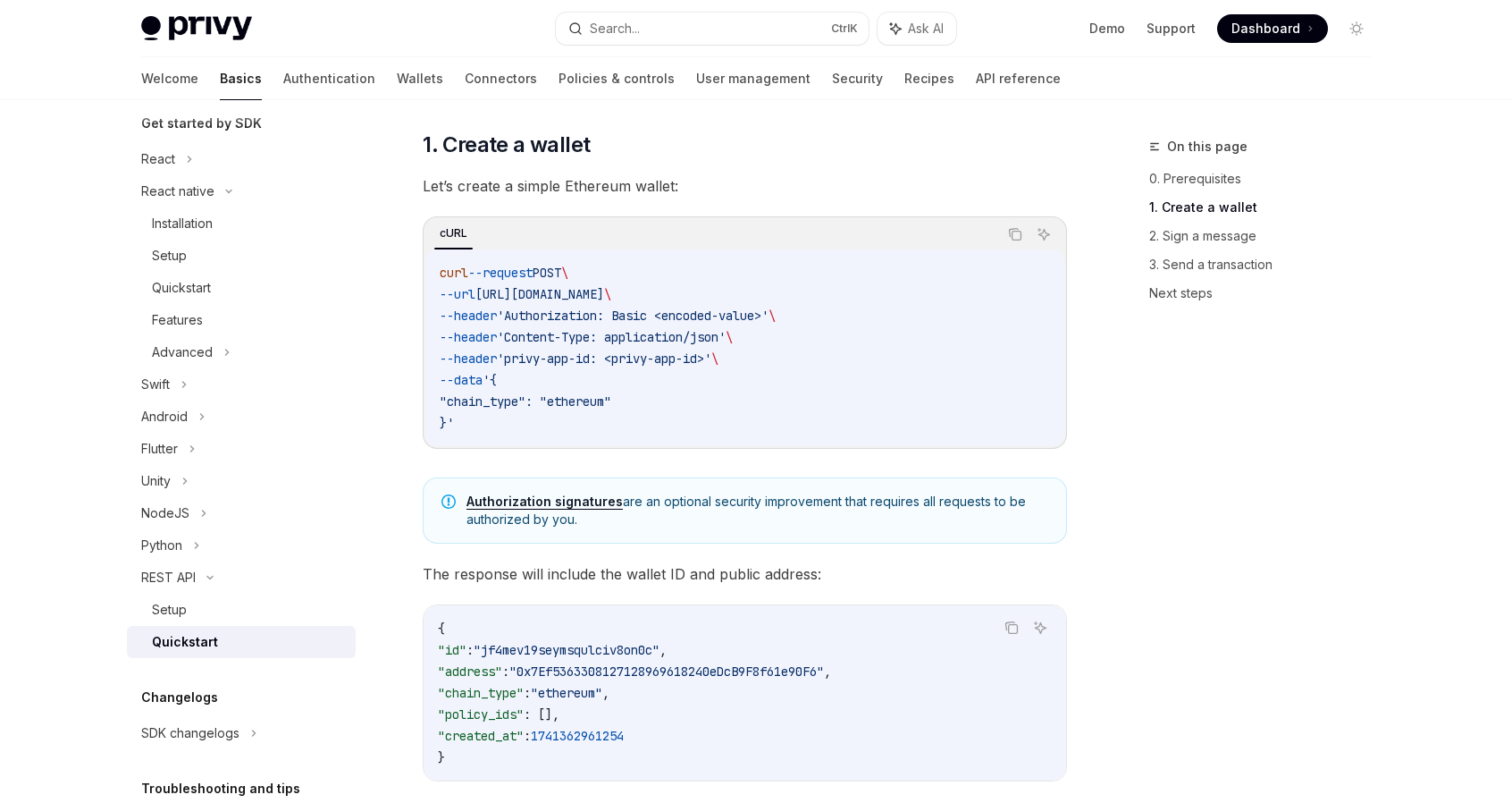
scroll to position [268, 0]
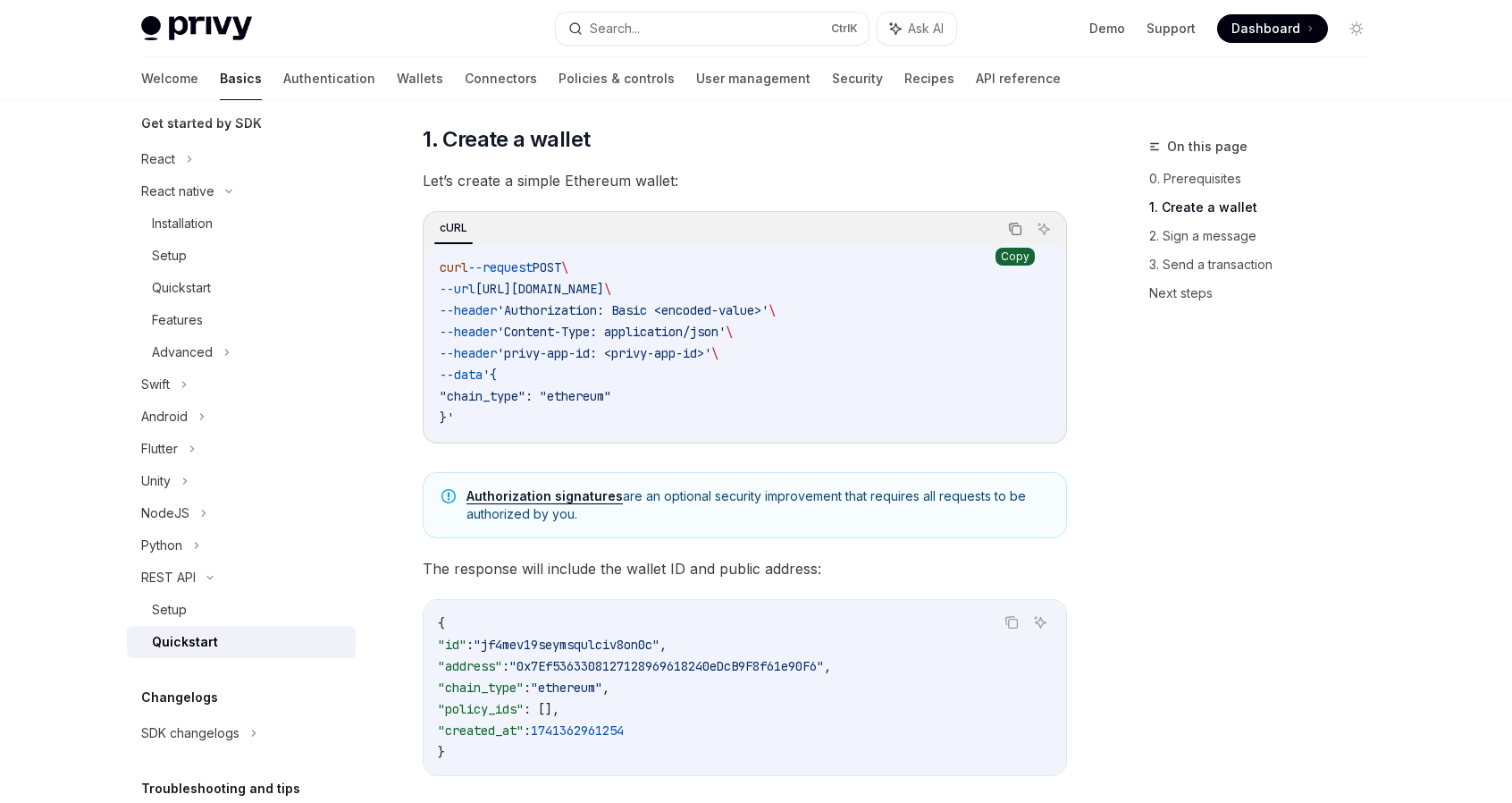
click at [1020, 224] on icon "Copy the contents from the code block" at bounding box center [1015, 229] width 14 height 14
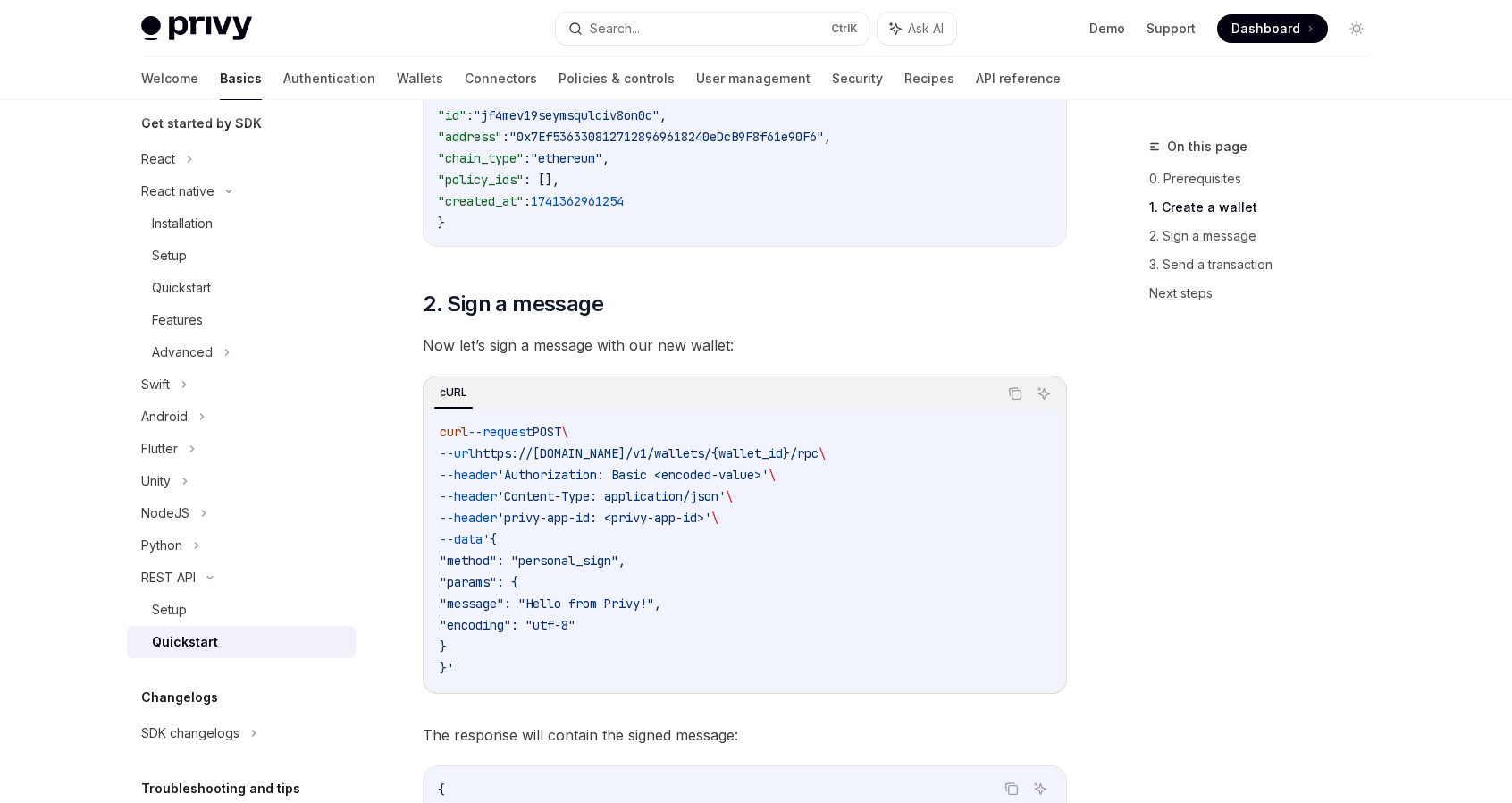
scroll to position [805, 0]
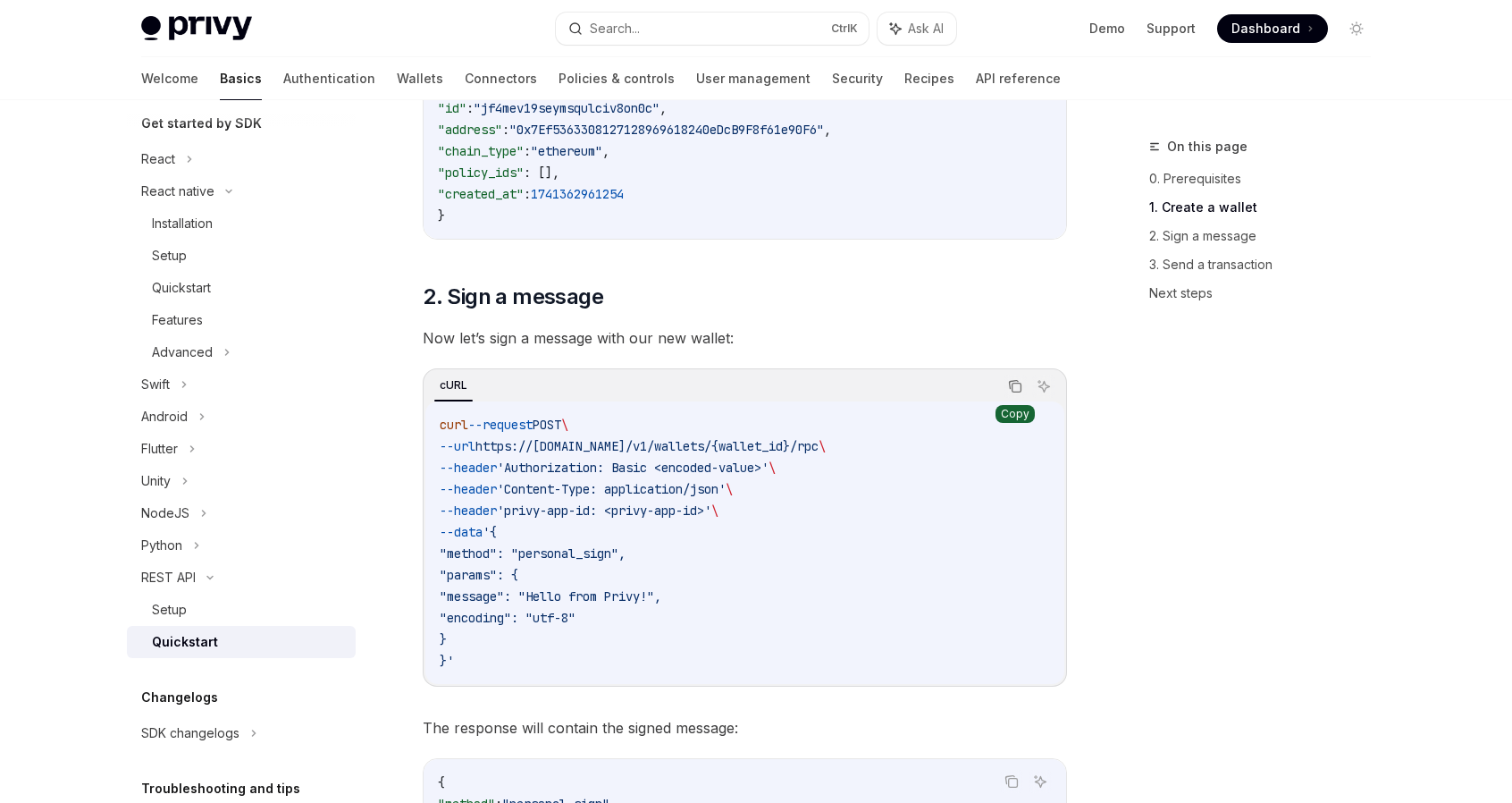
click at [1021, 383] on icon "Copy the contents from the code block" at bounding box center [1016, 387] width 9 height 9
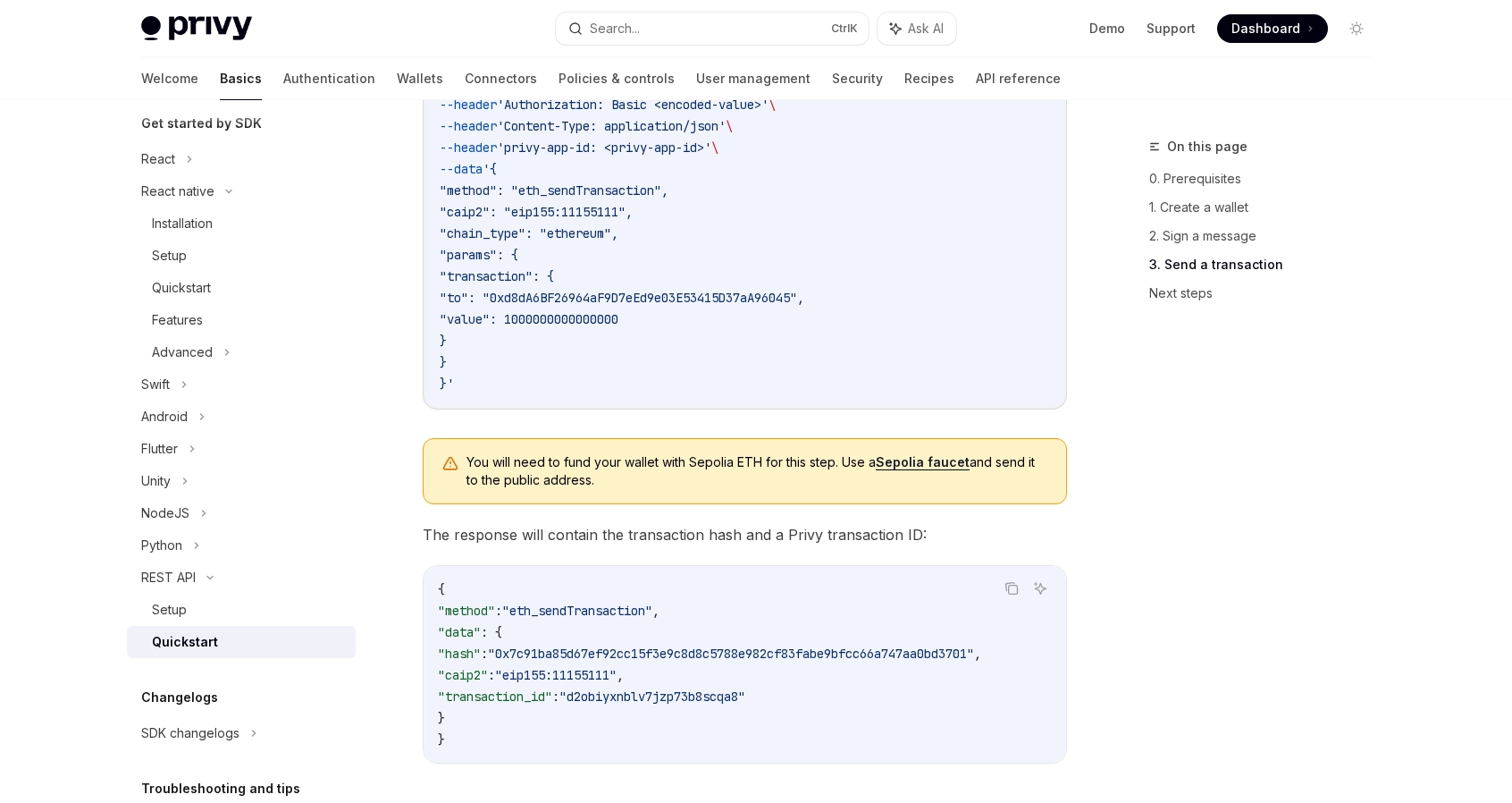
scroll to position [1877, 0]
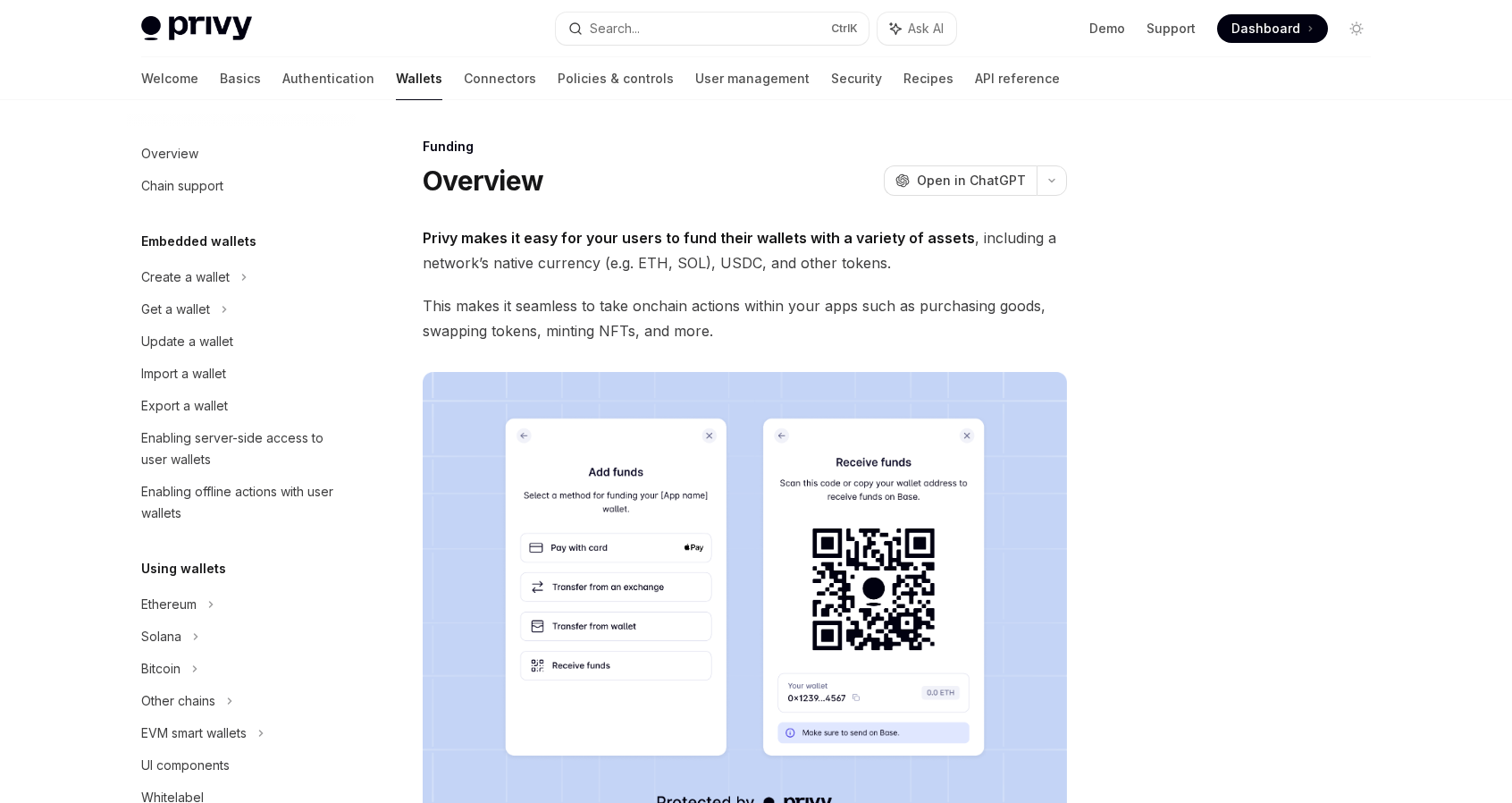
scroll to position [437, 0]
